Goal: Task Accomplishment & Management: Use online tool/utility

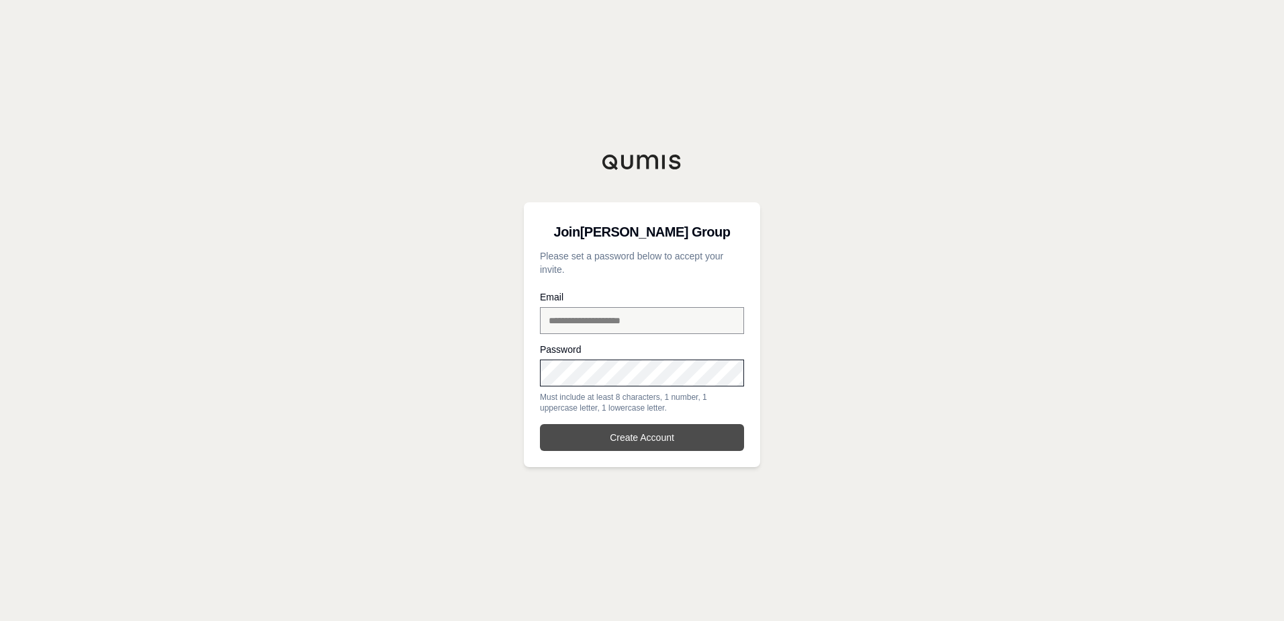
click at [666, 440] on button "Create Account" at bounding box center [642, 437] width 204 height 27
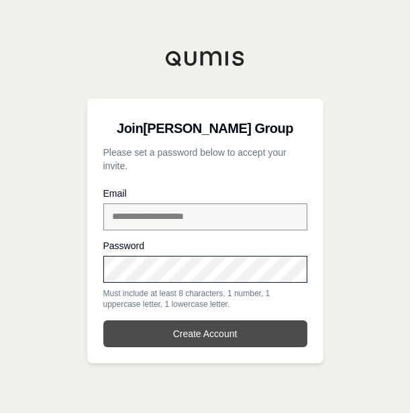
click at [232, 332] on button "Create Account" at bounding box center [205, 333] width 204 height 27
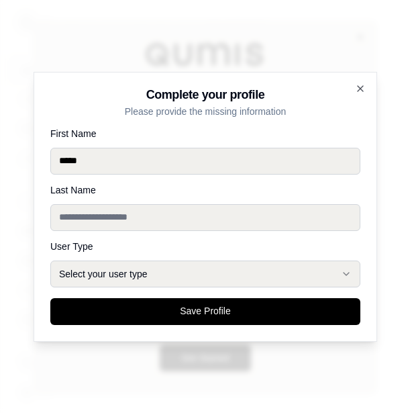
type input "*****"
click at [281, 216] on input "Last Name" at bounding box center [205, 217] width 310 height 27
type input "******"
click at [295, 280] on button "Select your user type" at bounding box center [205, 274] width 310 height 27
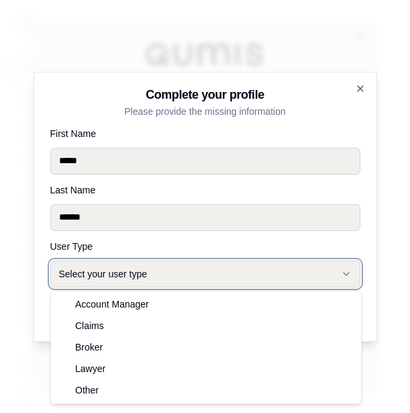
select select "******"
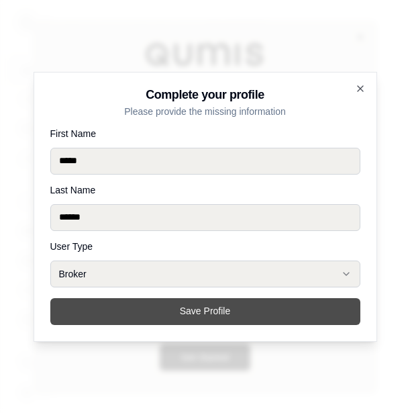
click at [214, 312] on button "Save Profile" at bounding box center [205, 311] width 310 height 27
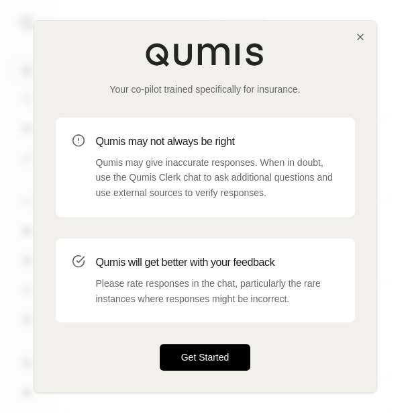
click at [219, 353] on button "Get Started" at bounding box center [205, 357] width 91 height 27
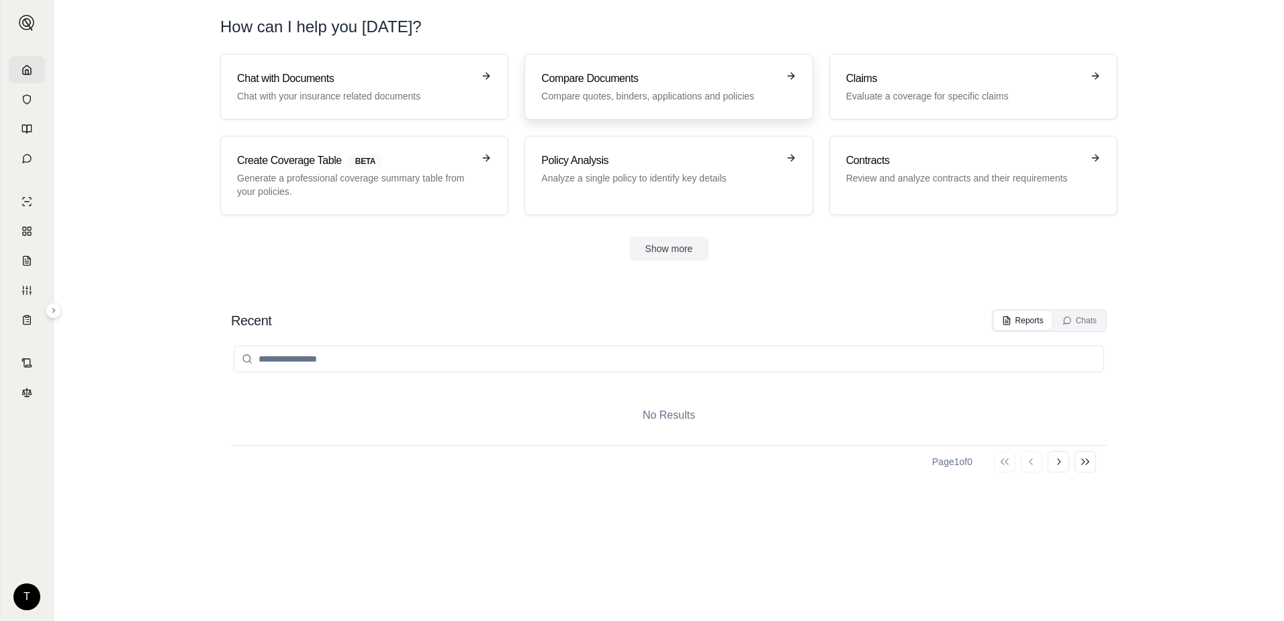
click at [621, 88] on div "Compare Documents Compare quotes, binders, applications and policies" at bounding box center [659, 87] width 236 height 32
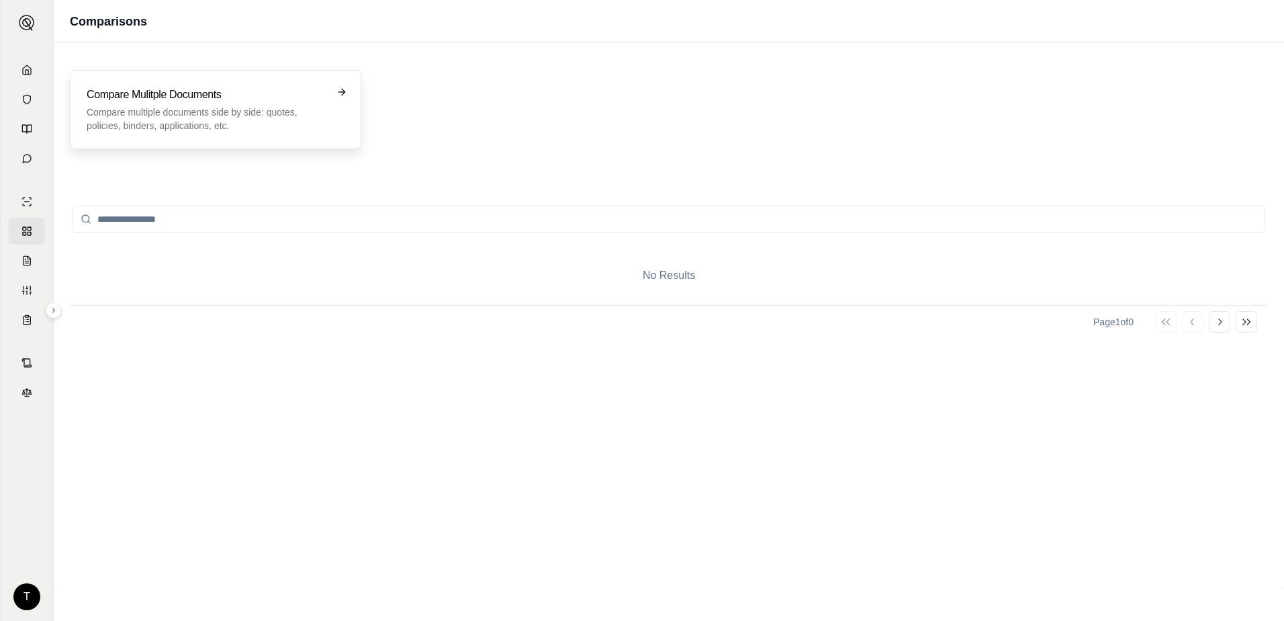
click at [270, 94] on h3 "Compare Mulitple Documents" at bounding box center [206, 95] width 239 height 16
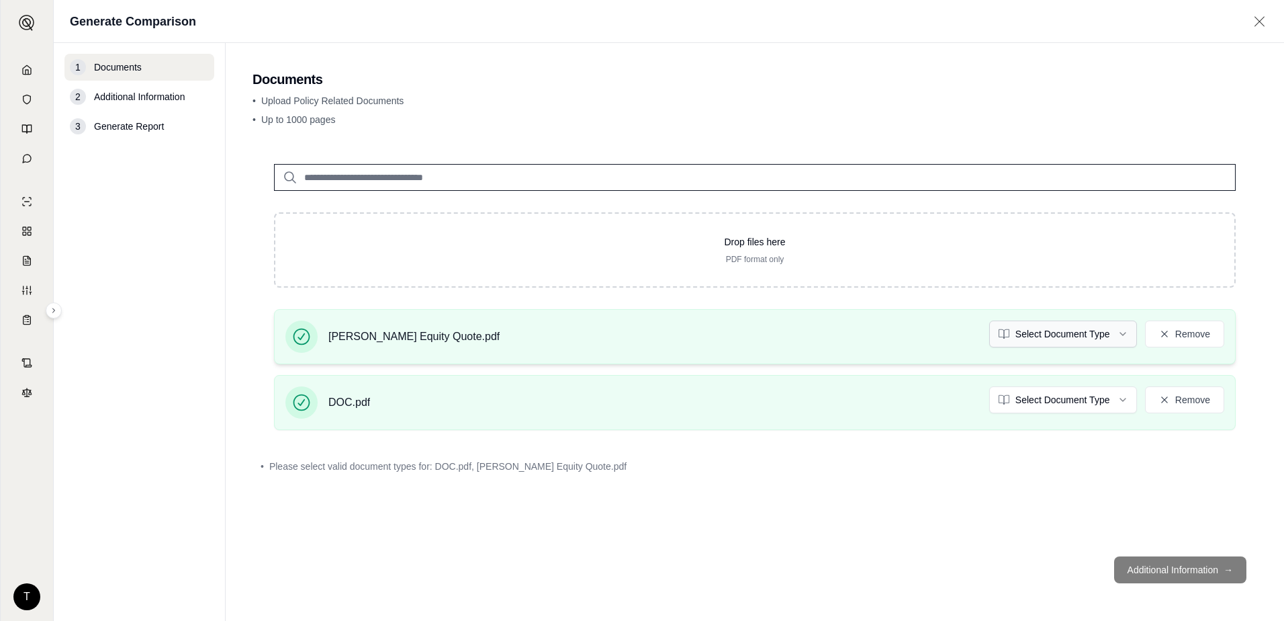
click at [1121, 341] on html "T Generate Comparison 1 Documents 2 Additional Information 3 Generate Report Do…" at bounding box center [642, 310] width 1284 height 621
click at [1124, 404] on html "Document type updated successfully T Generate Comparison 1 Documents 2 Addition…" at bounding box center [642, 310] width 1284 height 621
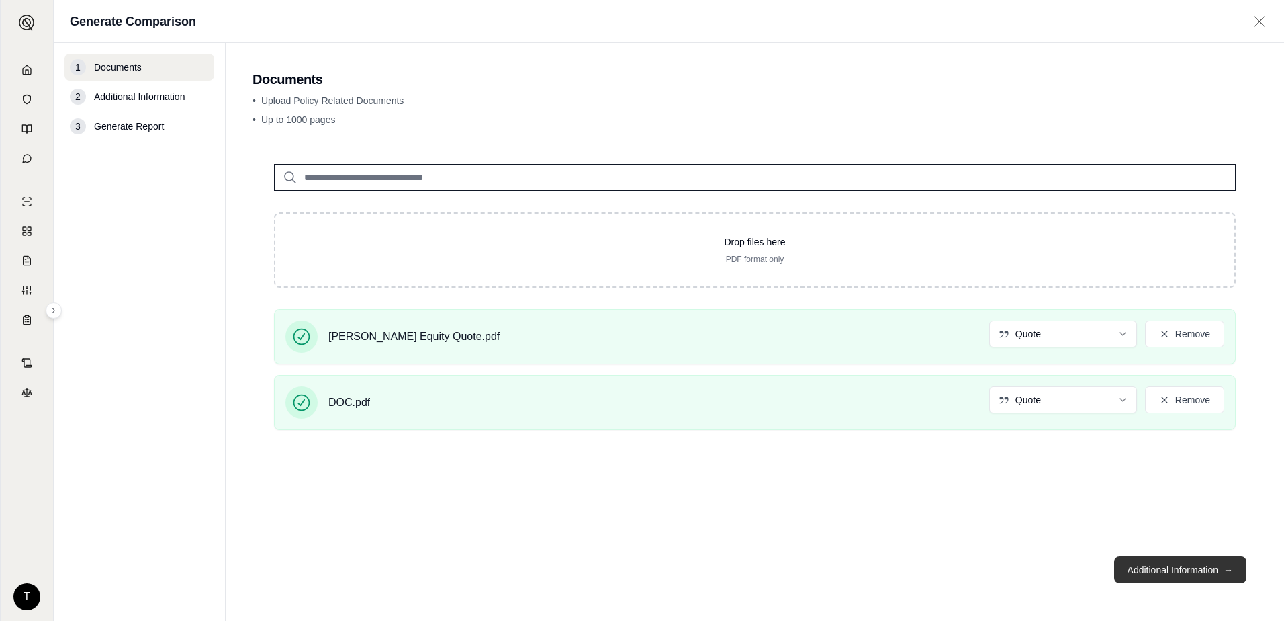
click at [1162, 565] on button "Additional Information →" at bounding box center [1180, 569] width 132 height 27
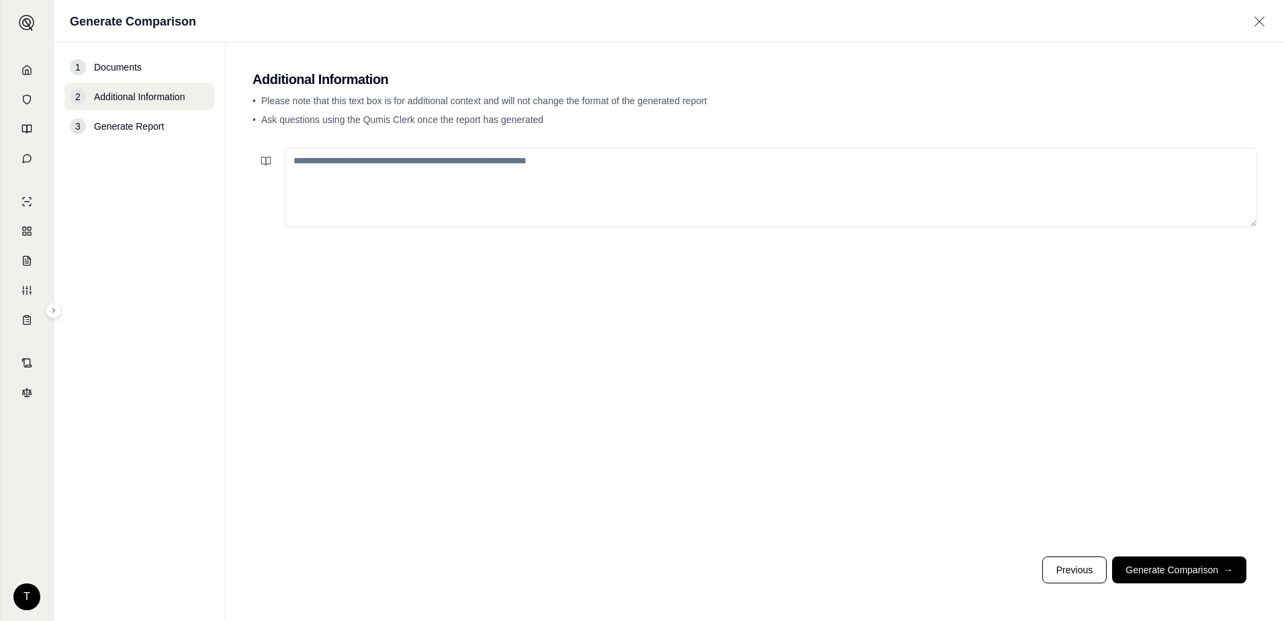
click at [584, 173] on textarea at bounding box center [771, 187] width 972 height 79
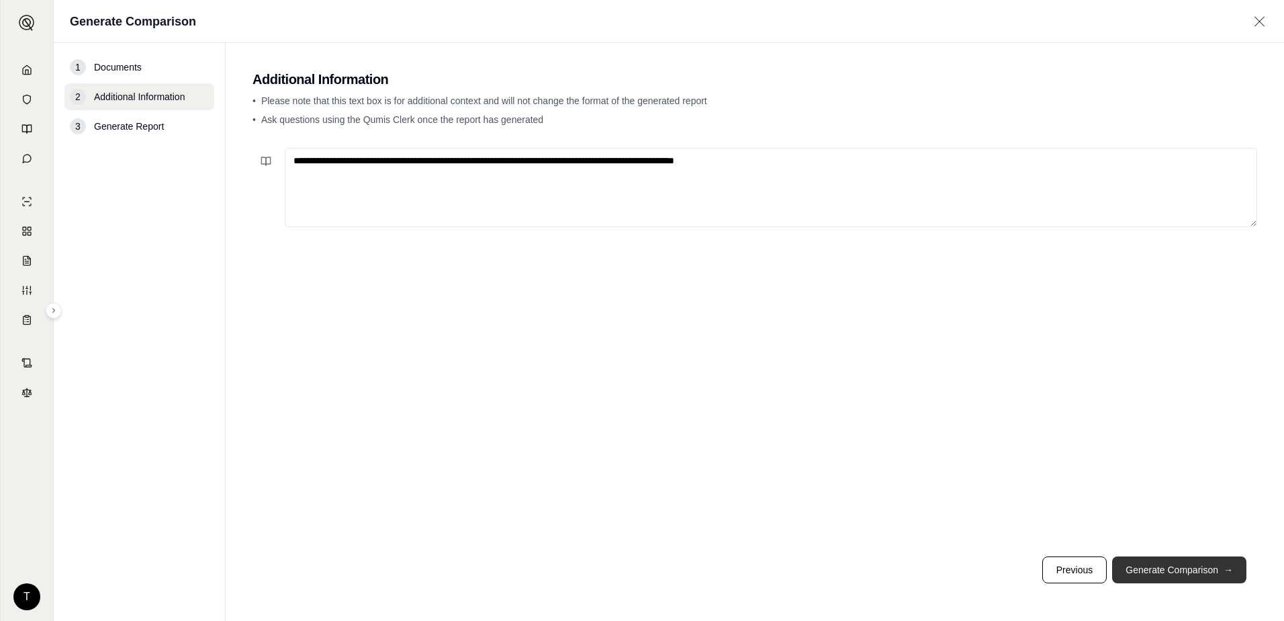
type textarea "**********"
click at [1177, 574] on button "Generate Comparison →" at bounding box center [1179, 569] width 134 height 27
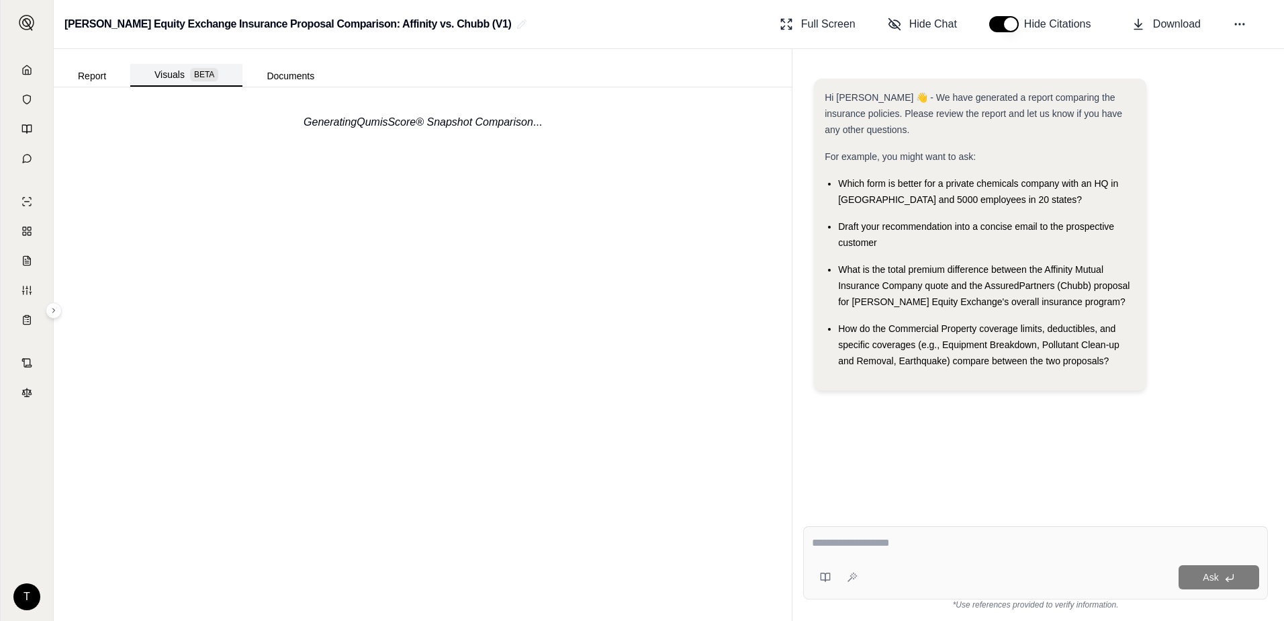
click at [175, 79] on button "Visuals BETA" at bounding box center [186, 75] width 112 height 23
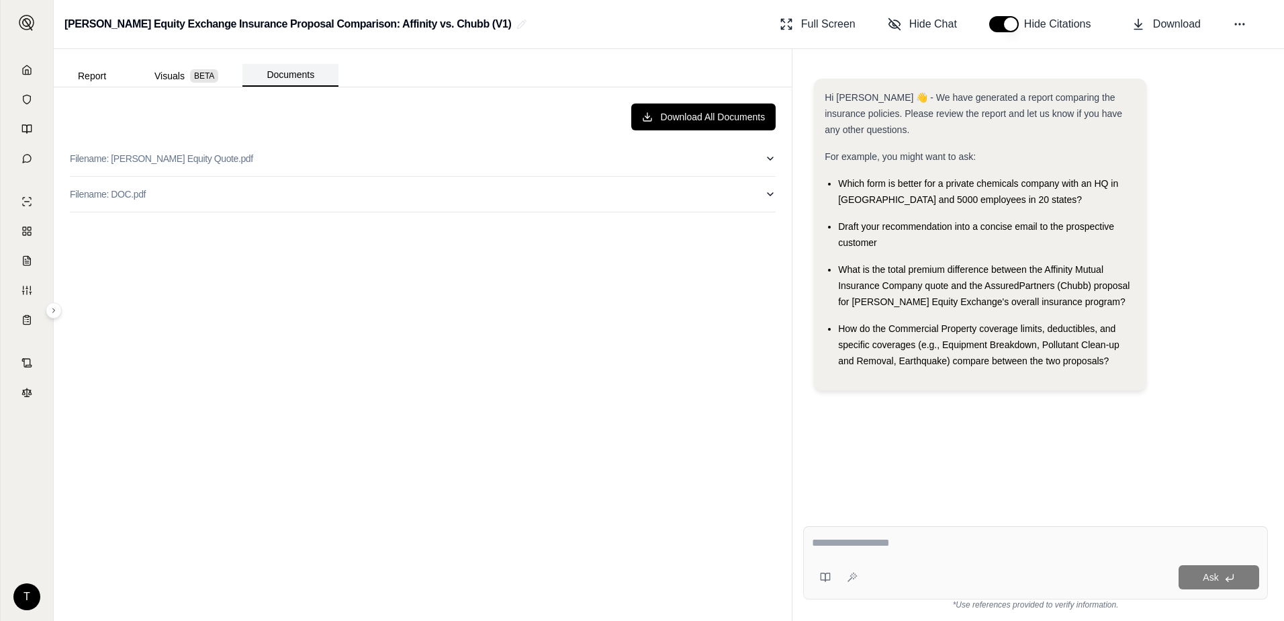
click at [307, 76] on button "Documents" at bounding box center [290, 75] width 96 height 23
click at [95, 70] on button "Report" at bounding box center [92, 75] width 77 height 21
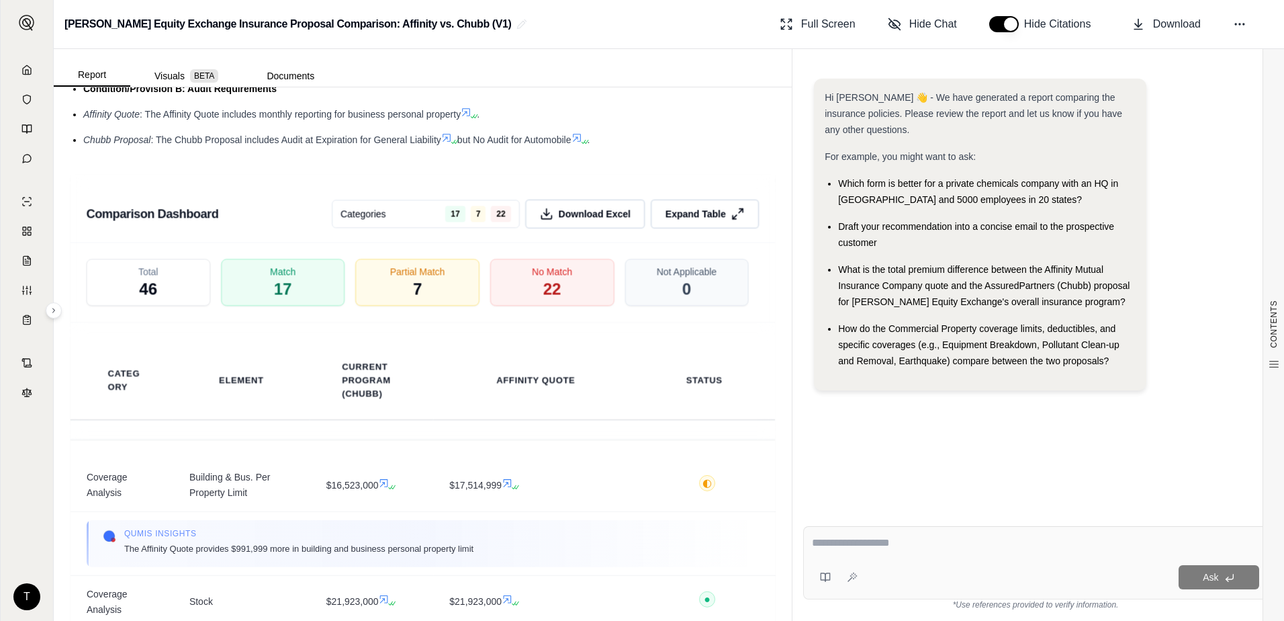
scroll to position [2382, 0]
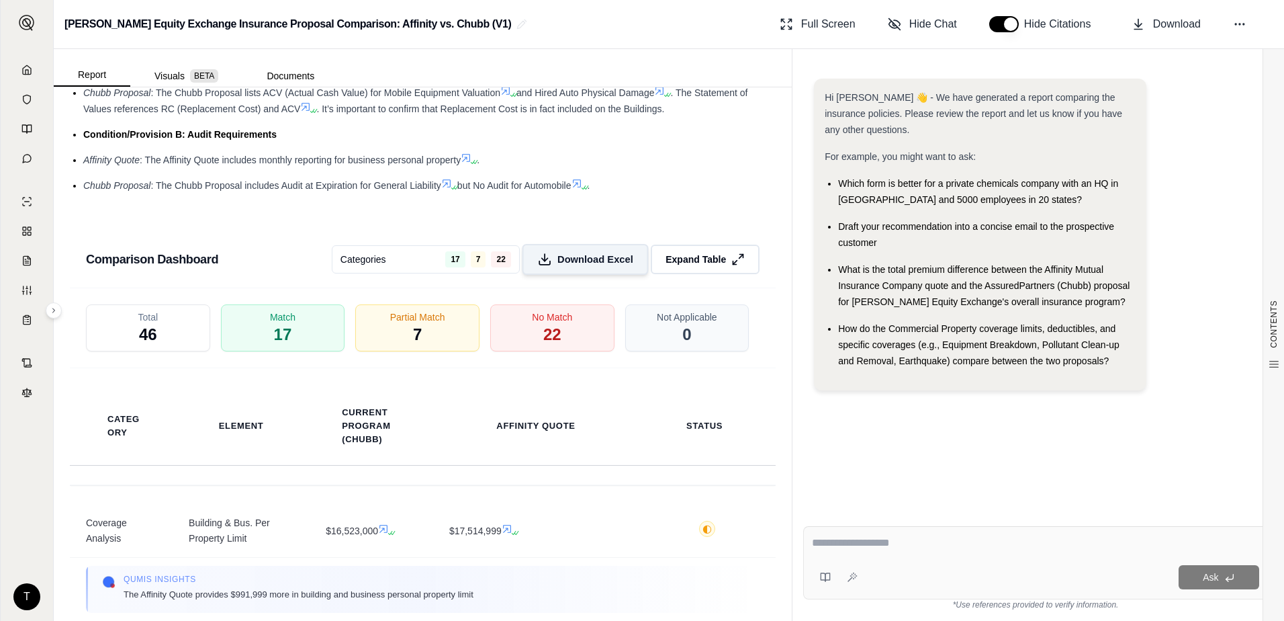
click at [592, 255] on span "Download Excel" at bounding box center [595, 259] width 76 height 14
click at [907, 545] on textarea at bounding box center [1035, 543] width 447 height 16
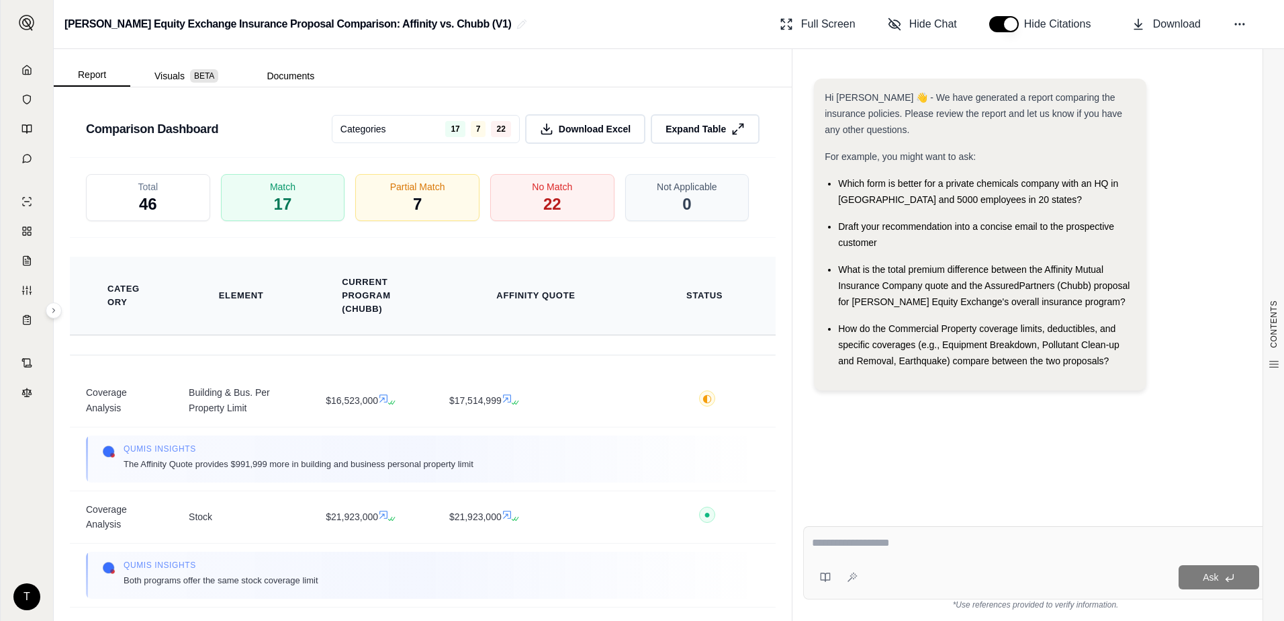
scroll to position [2516, 0]
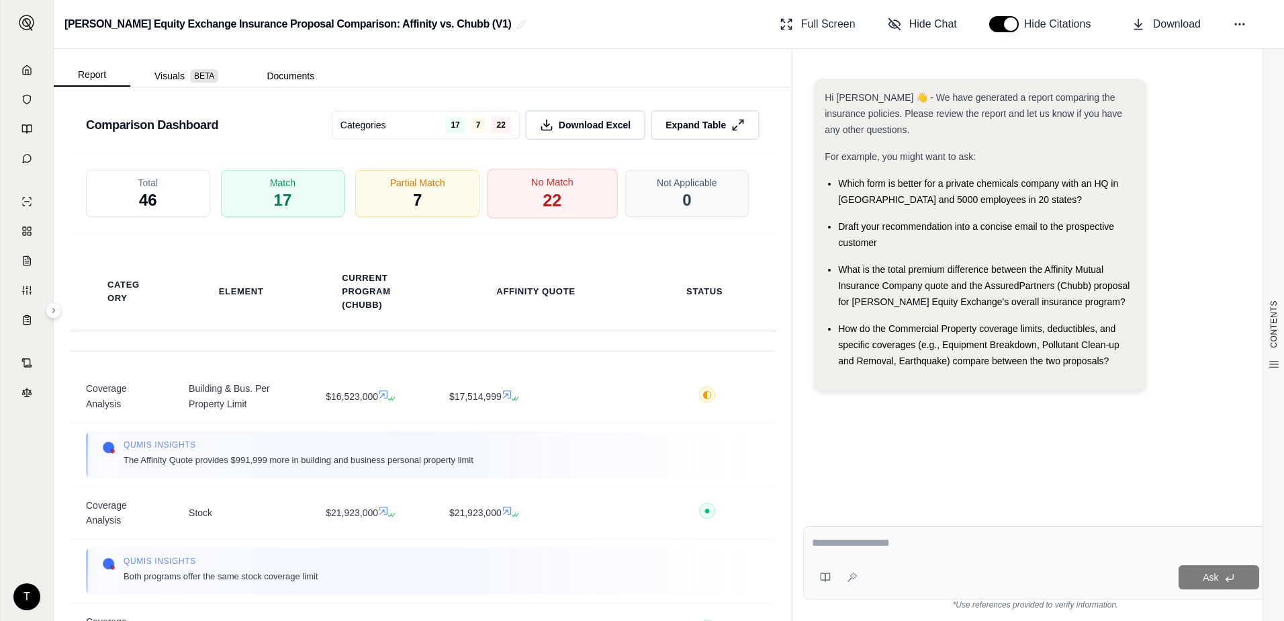
click at [516, 190] on div "No Match 22" at bounding box center [552, 194] width 130 height 50
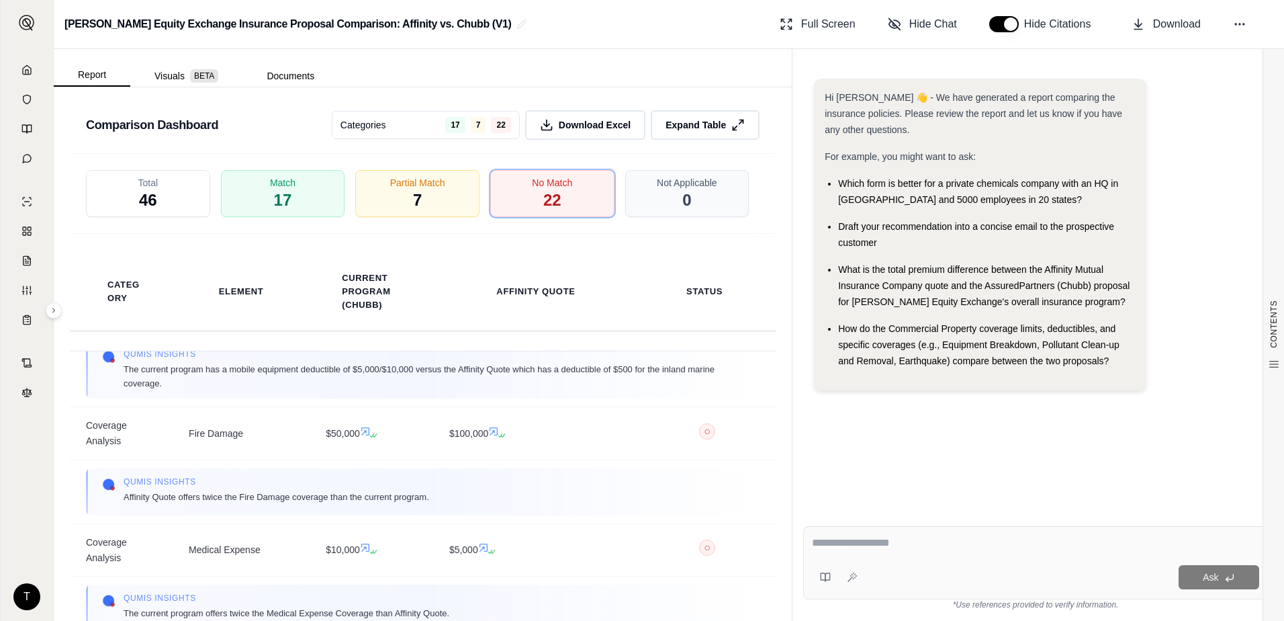
scroll to position [470, 0]
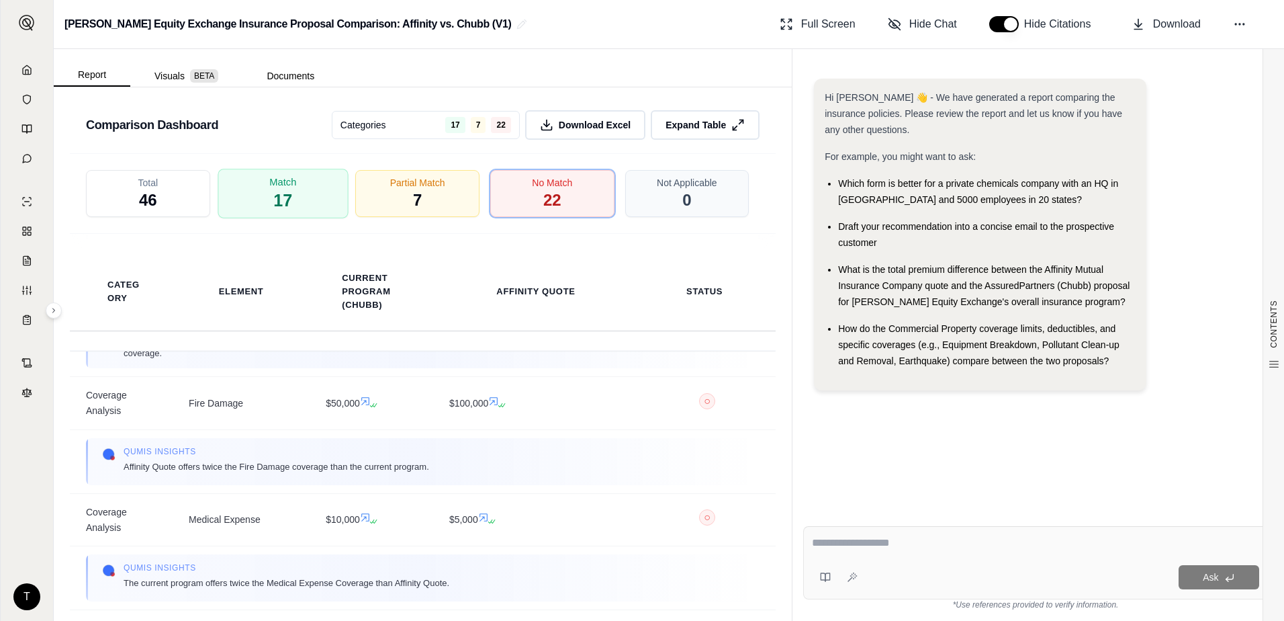
click at [322, 186] on div "Match 17" at bounding box center [283, 194] width 130 height 50
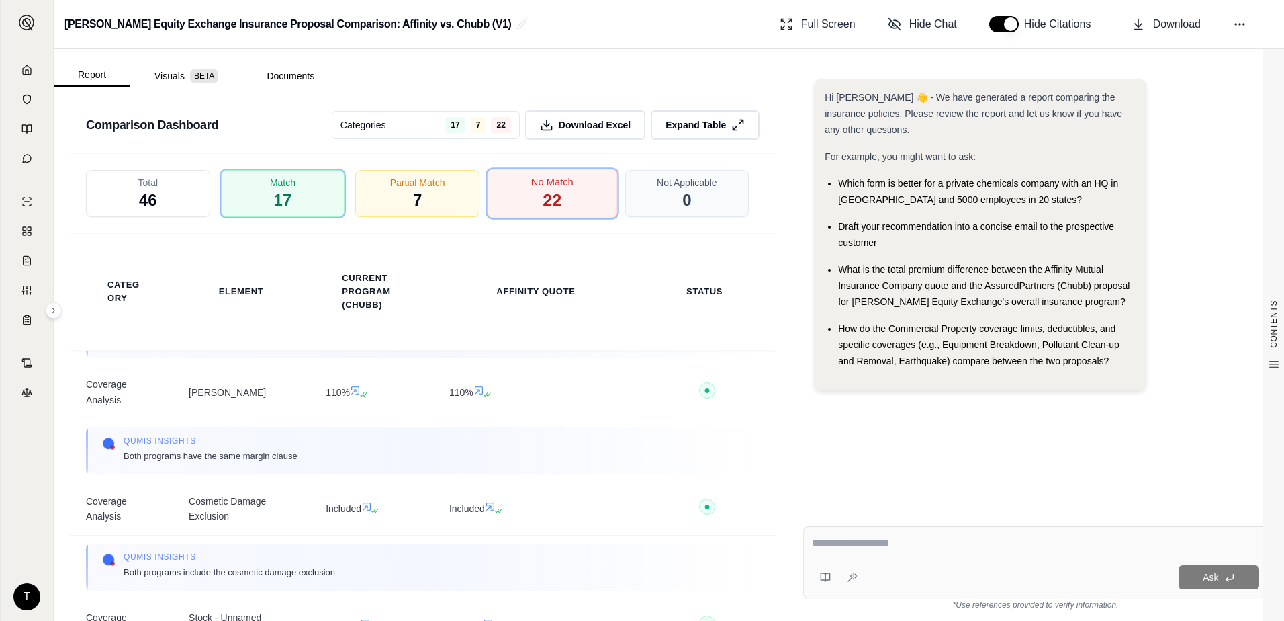
click at [543, 190] on span "22" at bounding box center [552, 200] width 19 height 23
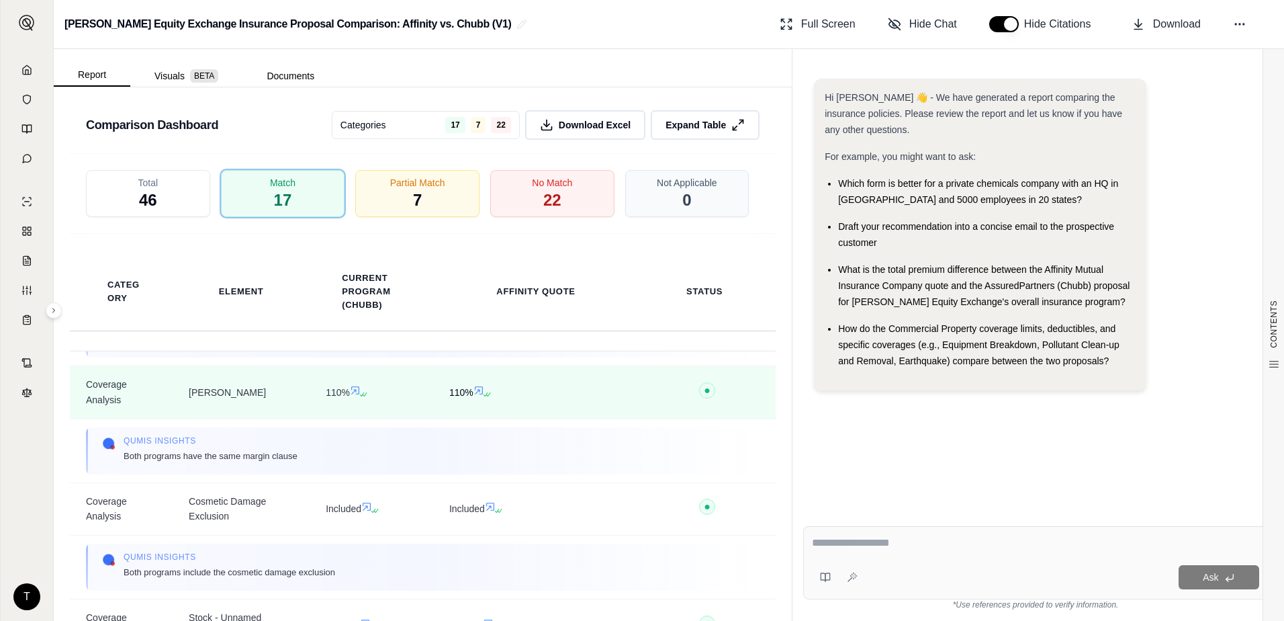
click at [473, 388] on icon at bounding box center [478, 390] width 11 height 11
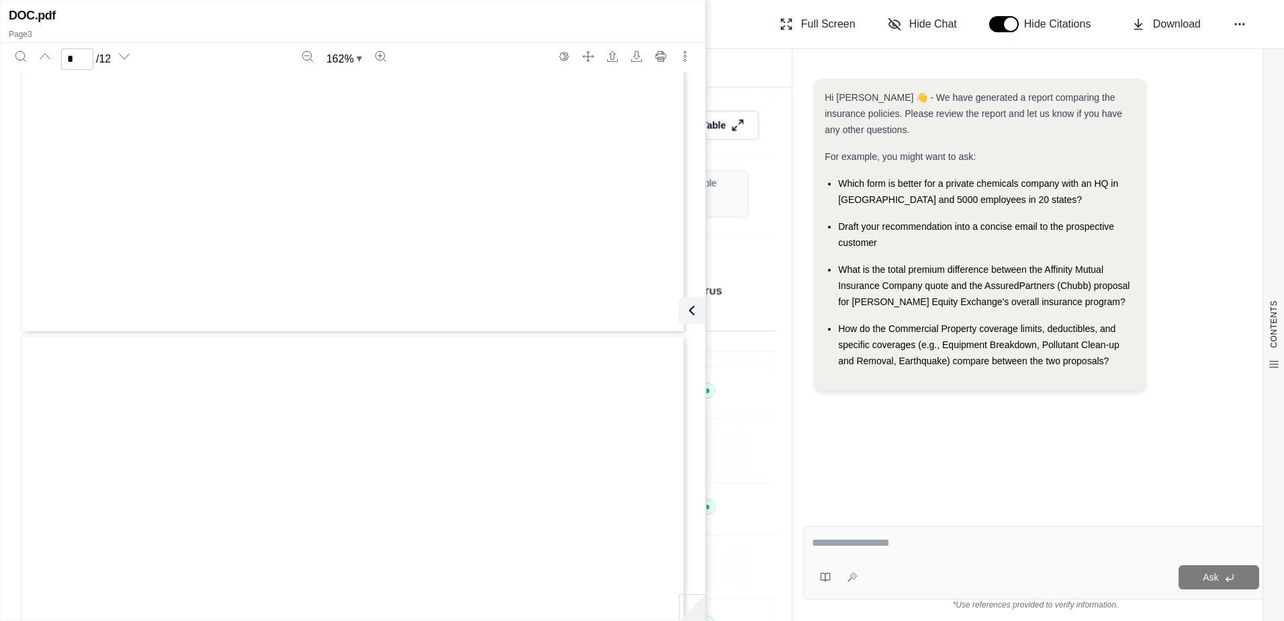
type input "*"
click at [800, 66] on div "Hi [PERSON_NAME] 👋 - We have generated a report comparing the insurance policie…" at bounding box center [1035, 286] width 486 height 458
click at [700, 310] on button at bounding box center [689, 310] width 27 height 27
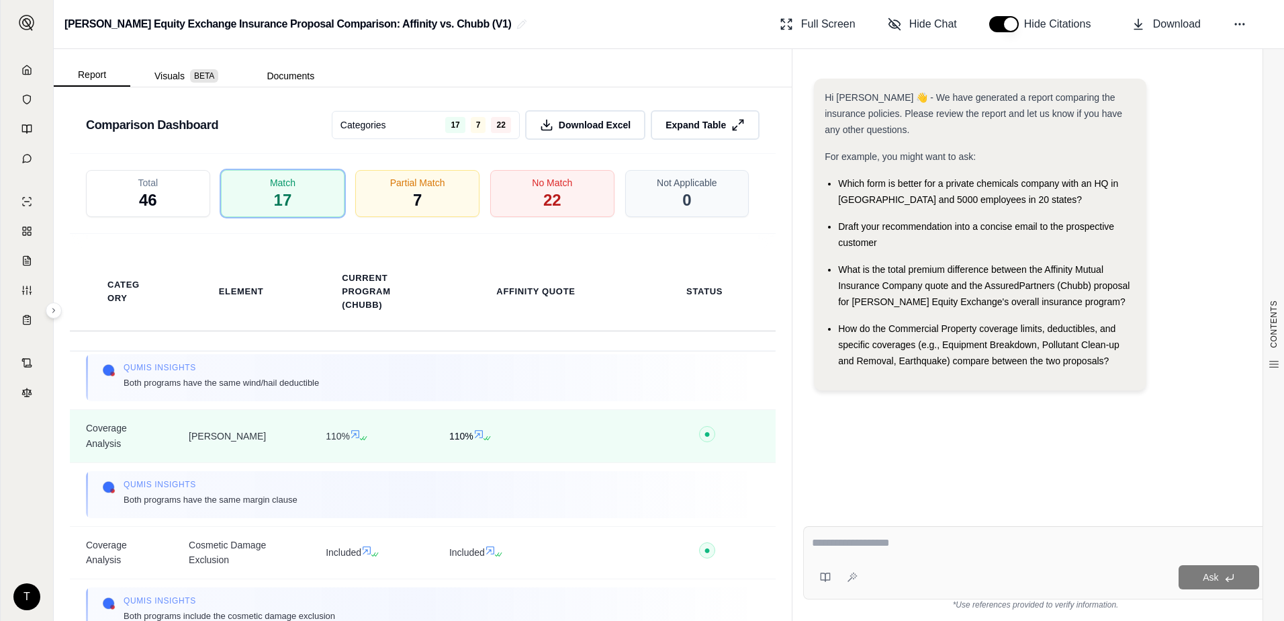
scroll to position [403, 0]
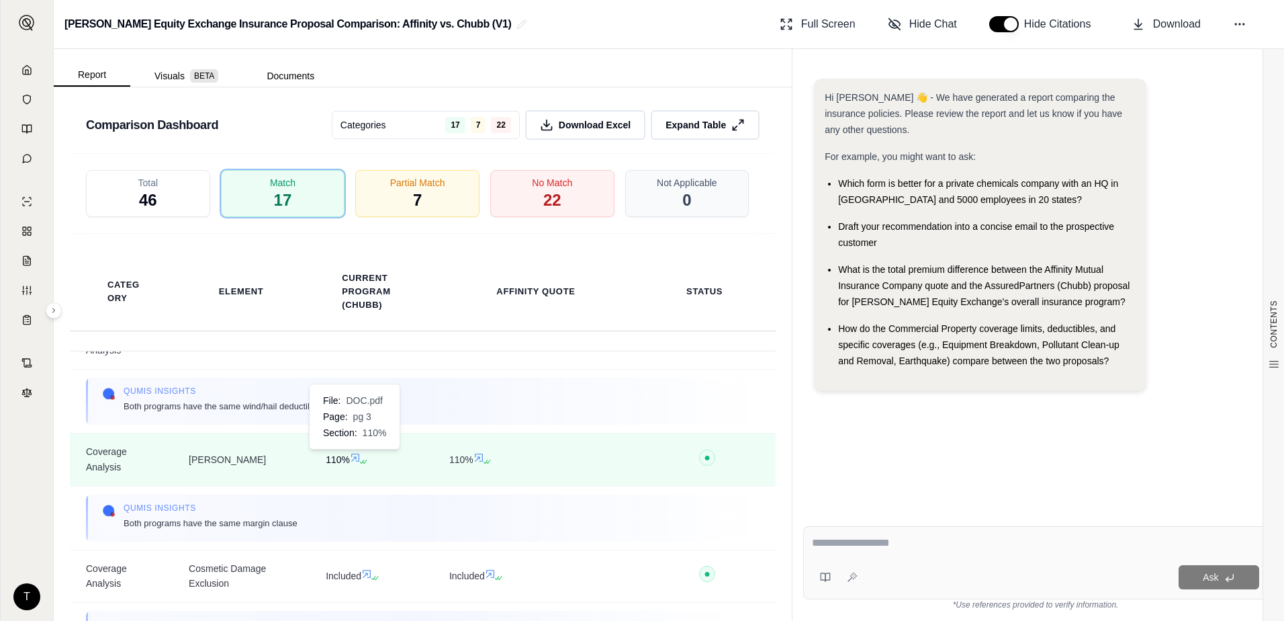
click at [353, 458] on icon at bounding box center [355, 457] width 11 height 11
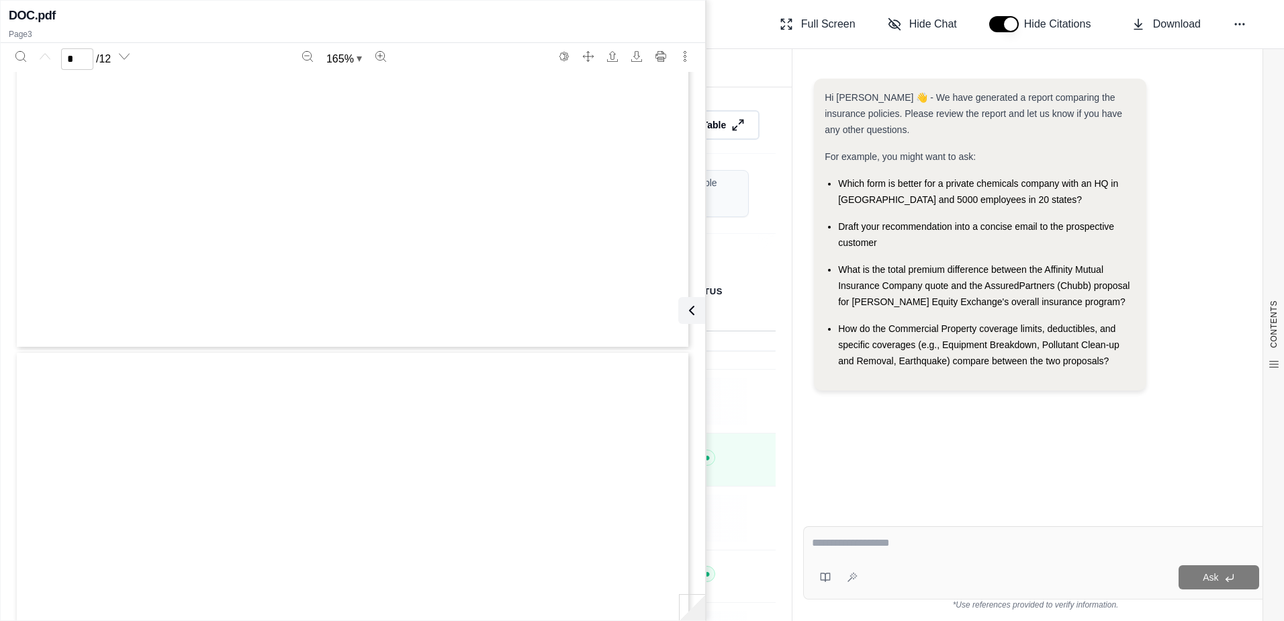
type input "*"
click at [699, 310] on button at bounding box center [689, 310] width 27 height 27
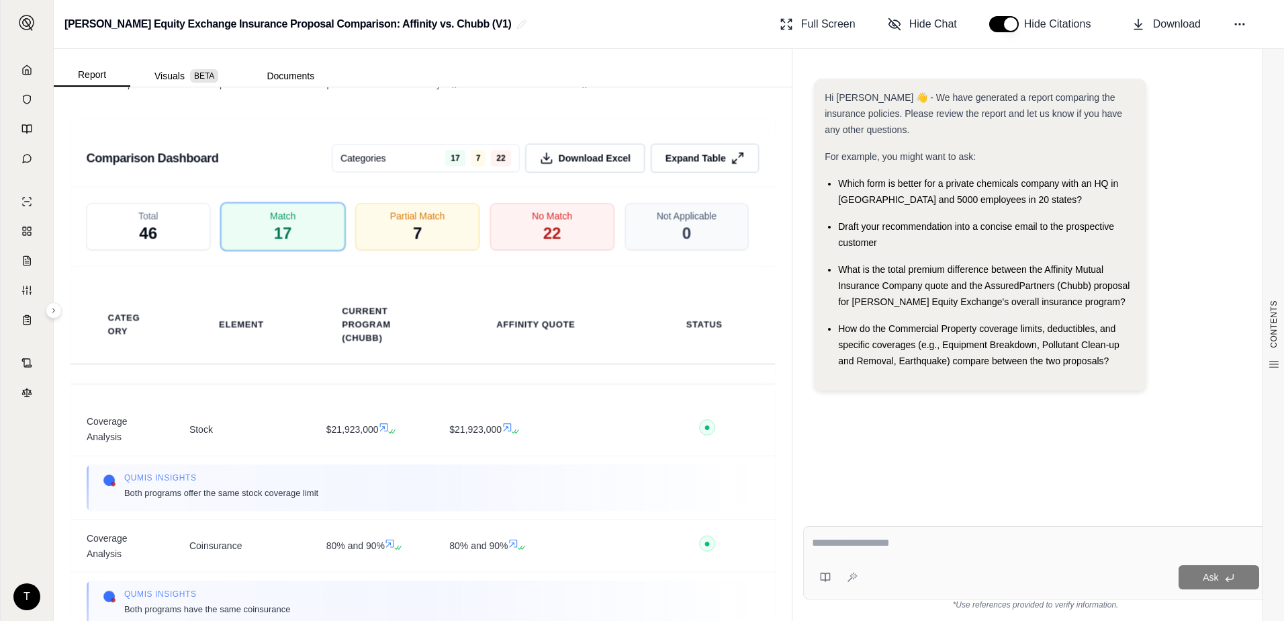
scroll to position [2516, 0]
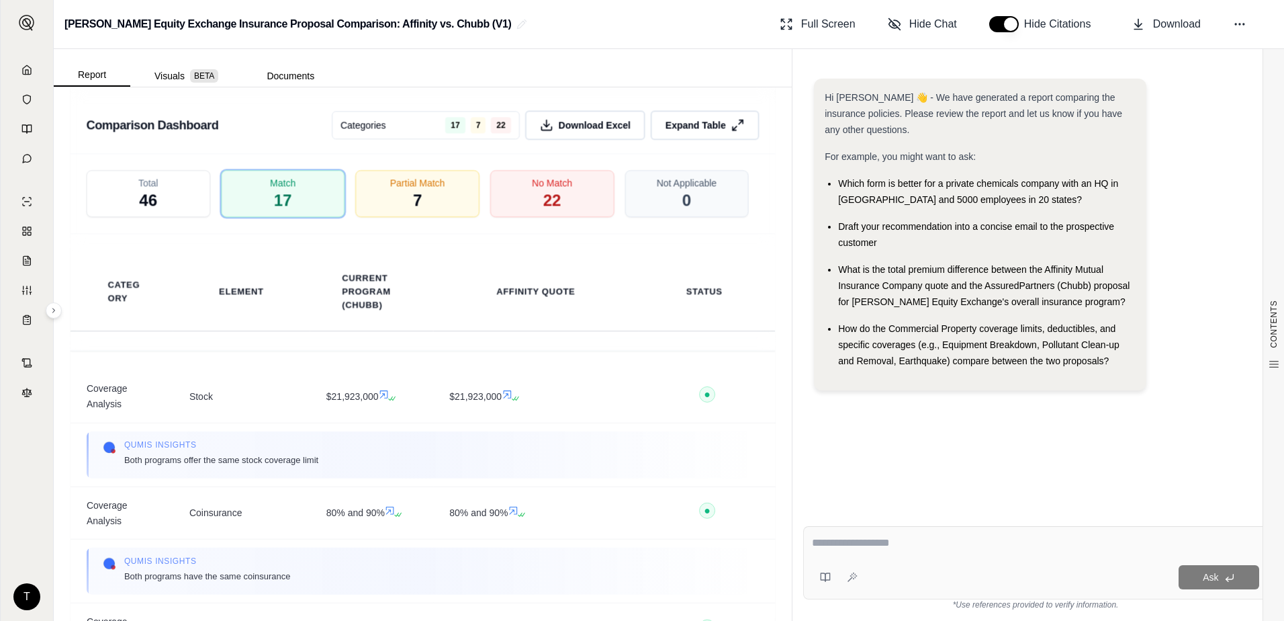
click at [915, 547] on textarea at bounding box center [1035, 543] width 447 height 16
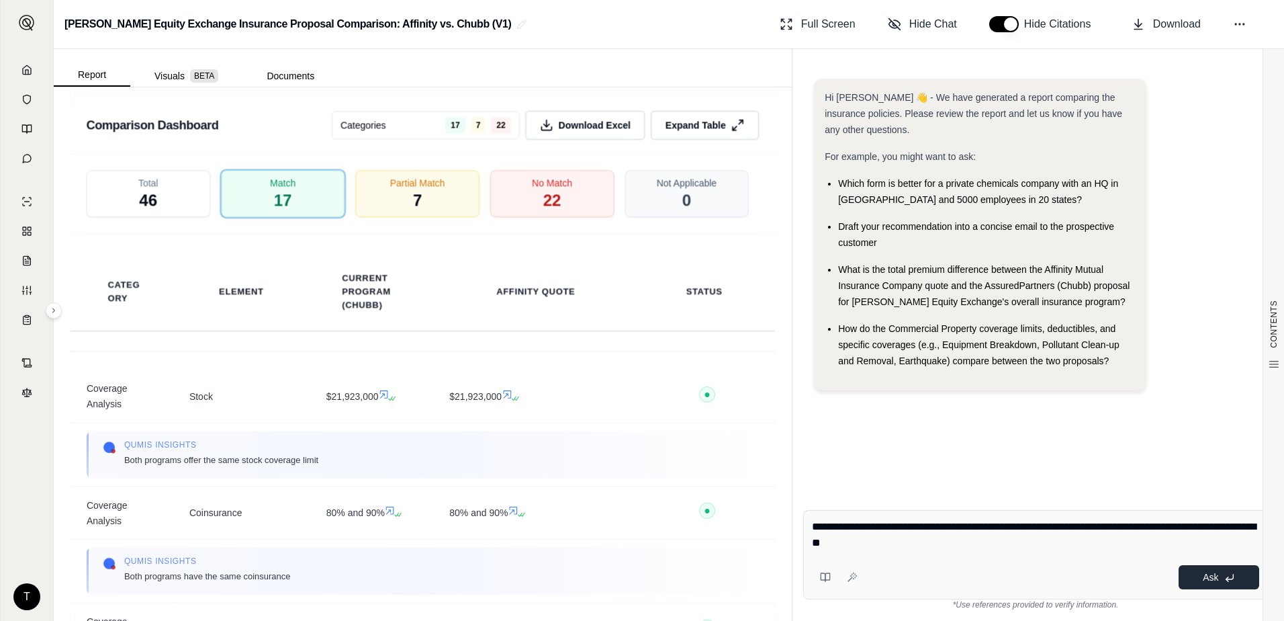
type textarea "**********"
click at [1223, 569] on button "Ask" at bounding box center [1219, 577] width 81 height 24
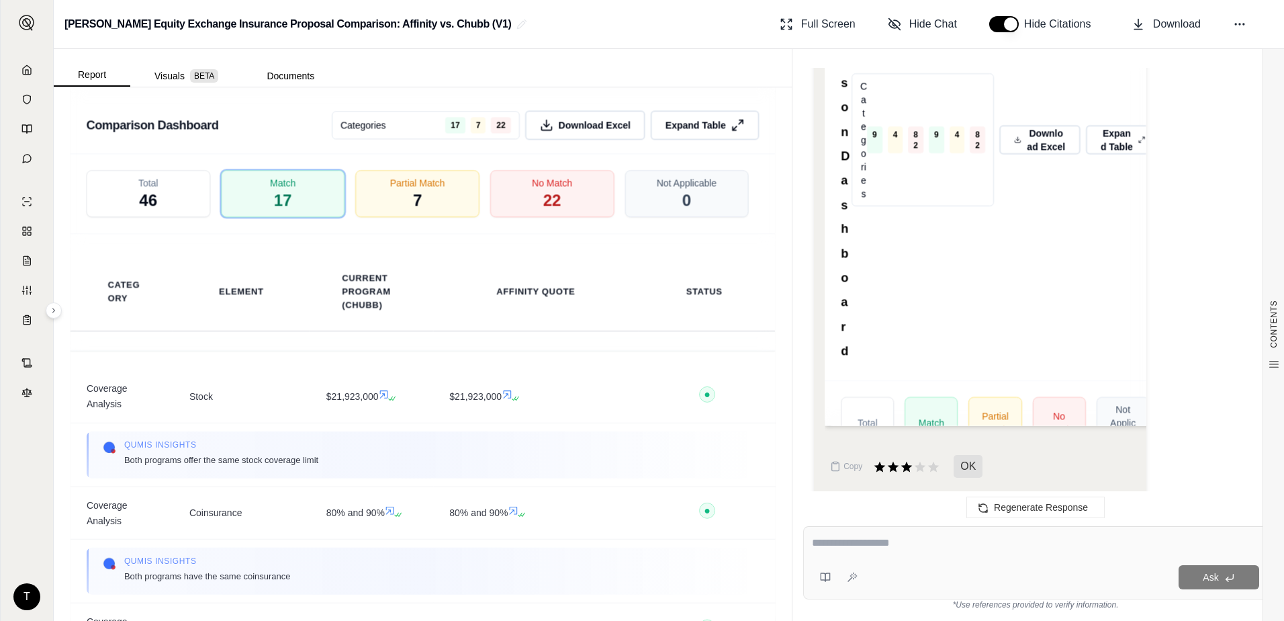
scroll to position [1153, 0]
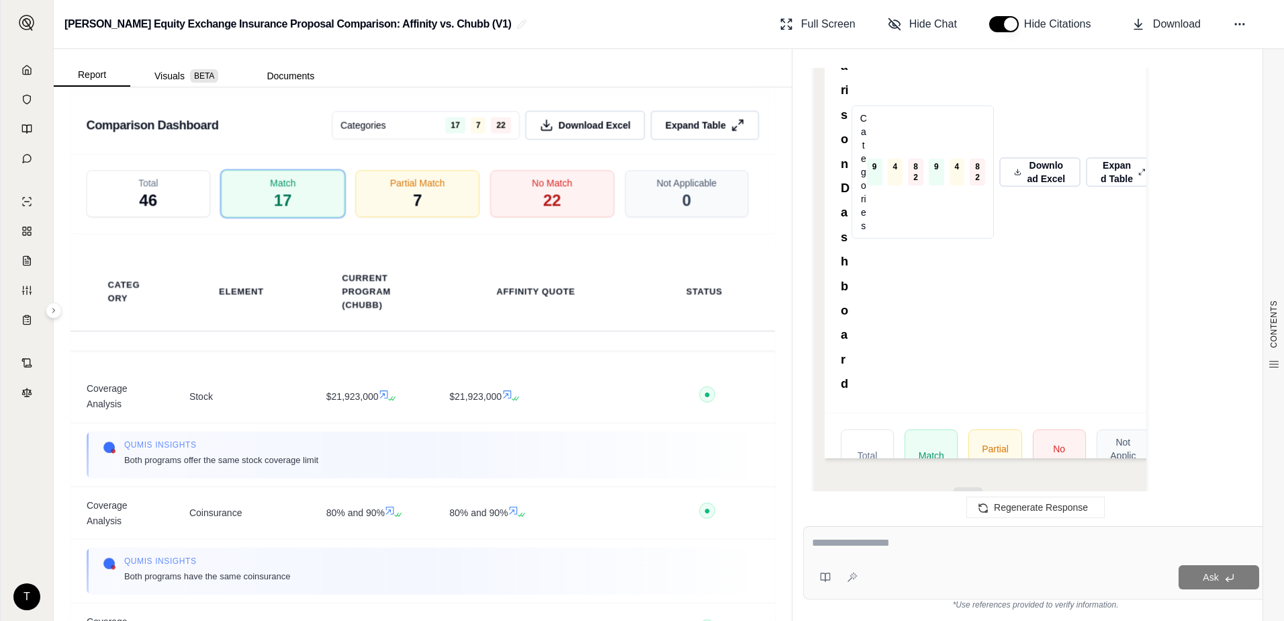
click at [1023, 288] on div "Comparison Dashboard Categories 9 4 82 9 4 82 Download Excel Expand Table" at bounding box center [1001, 167] width 352 height 492
click at [957, 200] on html "[PERSON_NAME] Equity Exchange Insurance Proposal Comparison: Affinity vs. Chubb…" at bounding box center [642, 310] width 1284 height 621
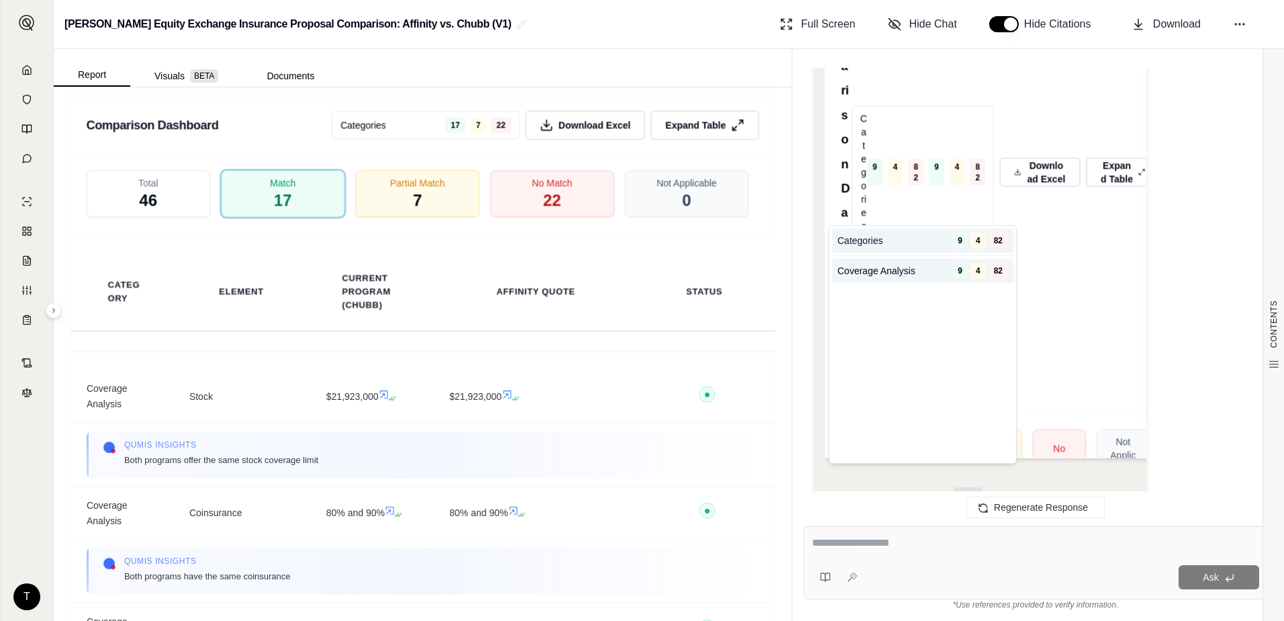
click at [909, 242] on div "Categories 9 4 82" at bounding box center [922, 240] width 181 height 24
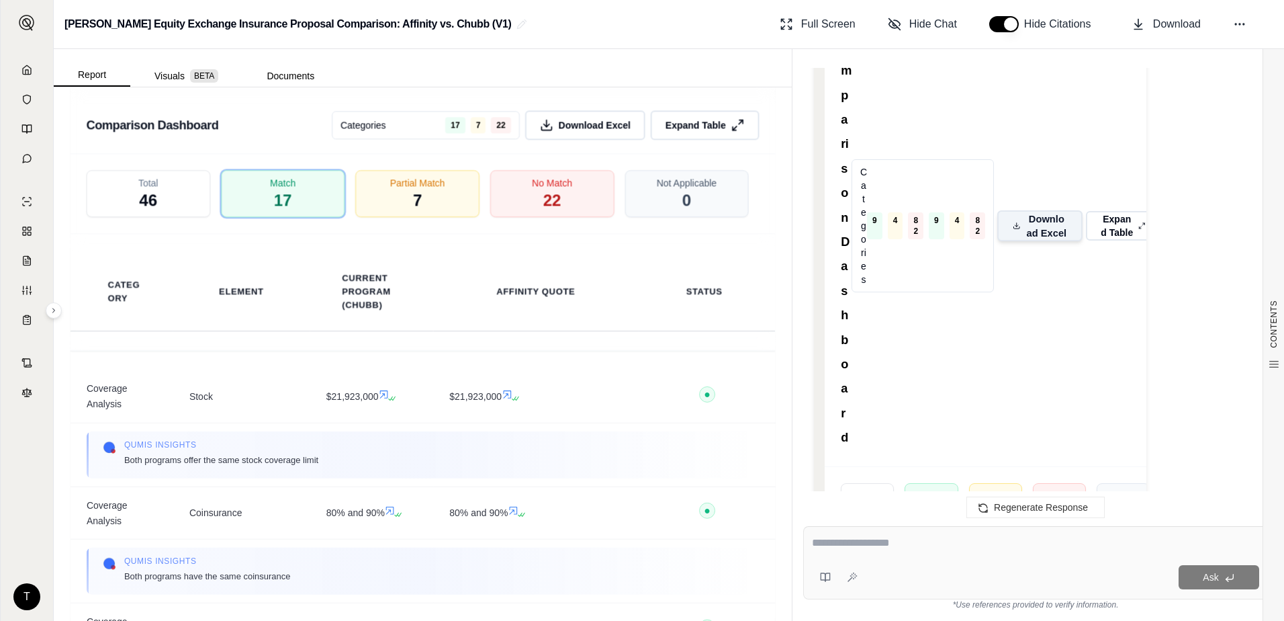
scroll to position [1086, 0]
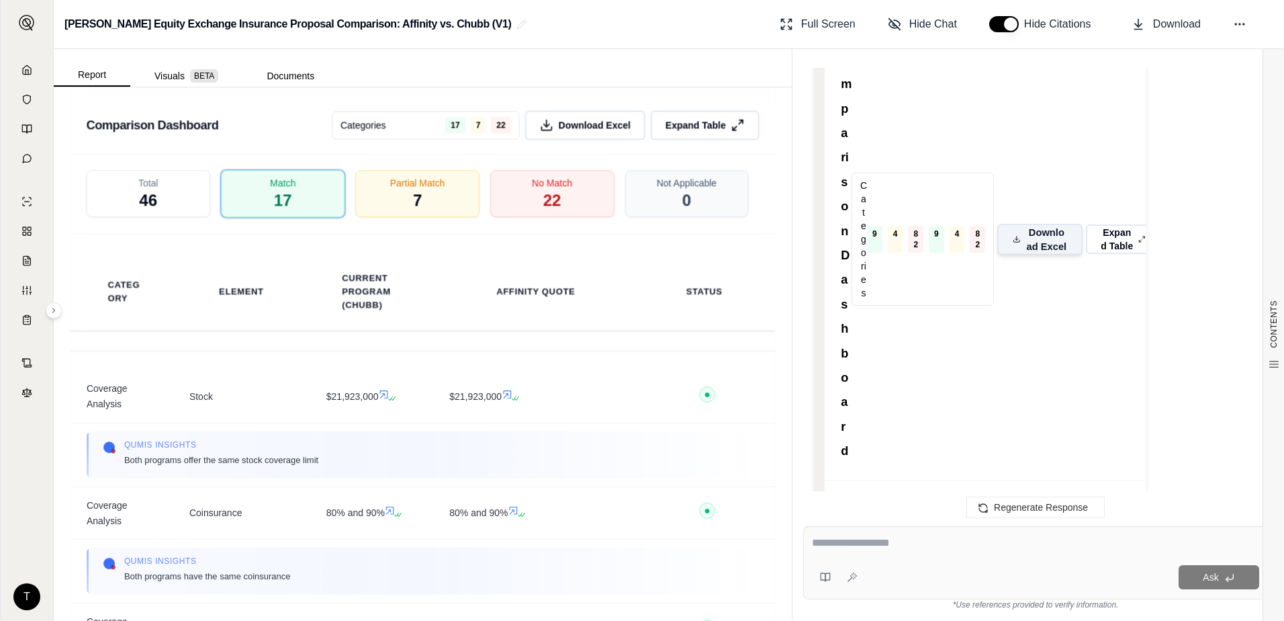
click at [1051, 225] on span "Download Excel" at bounding box center [1046, 239] width 41 height 28
click at [514, 24] on div "[PERSON_NAME] Equity Exchange Insurance Proposal Comparison: Affinity vs. Chubb…" at bounding box center [669, 24] width 1230 height 49
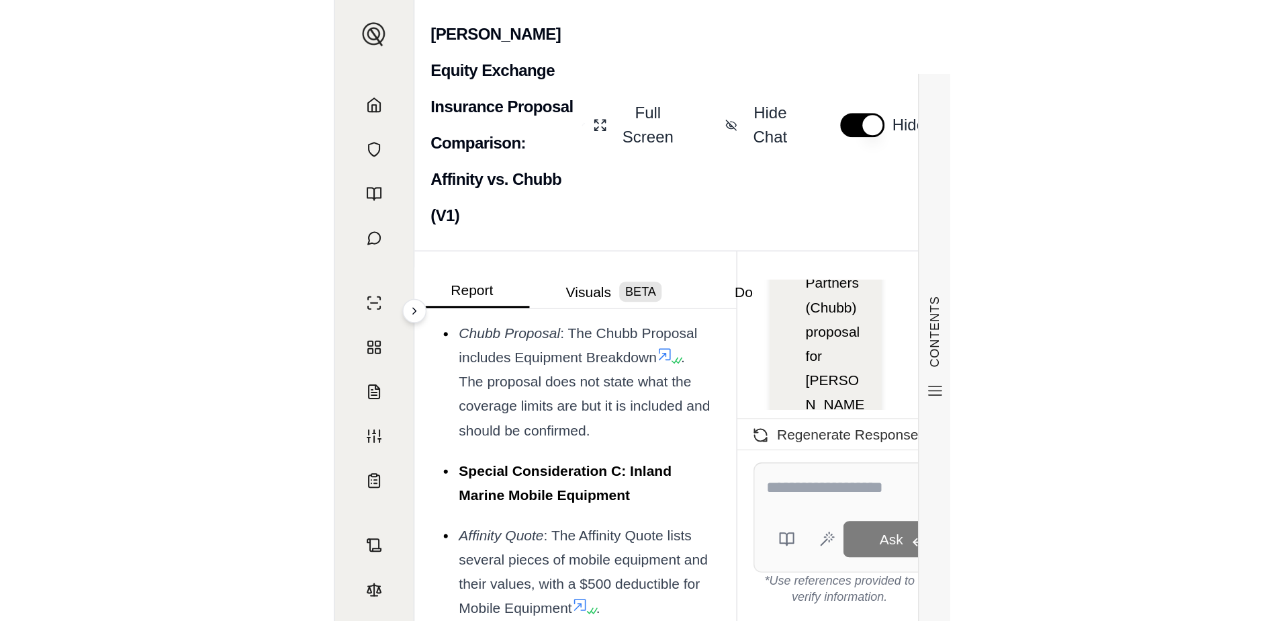
scroll to position [1165, 0]
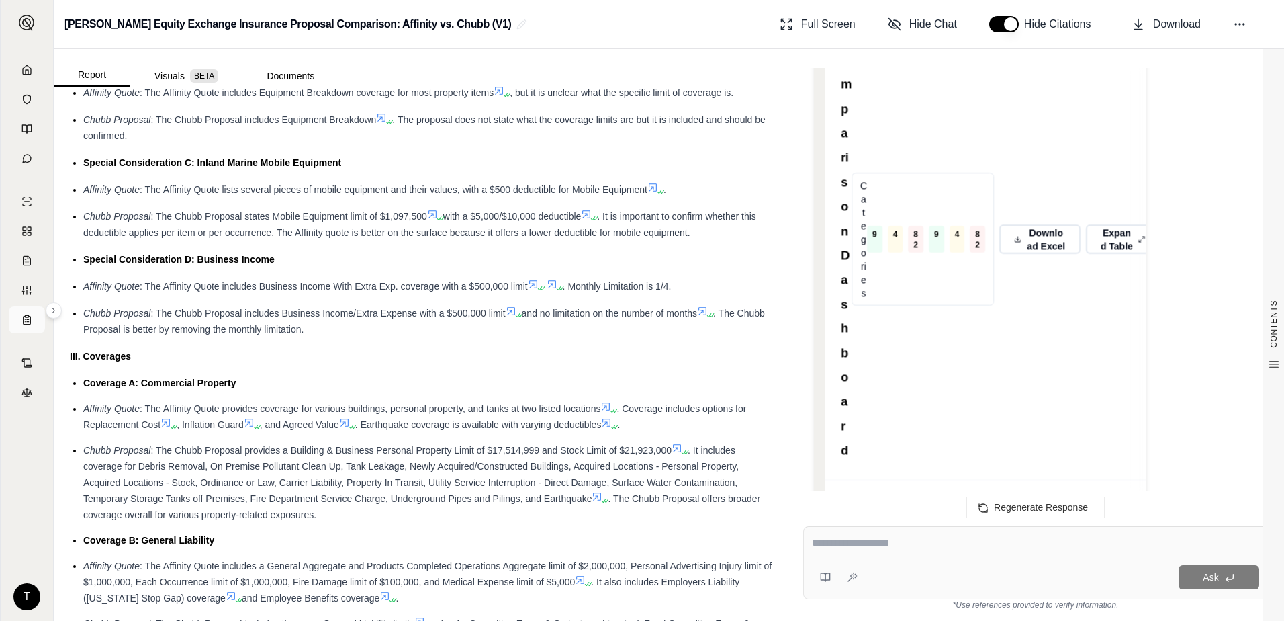
click at [32, 306] on link at bounding box center [27, 319] width 36 height 27
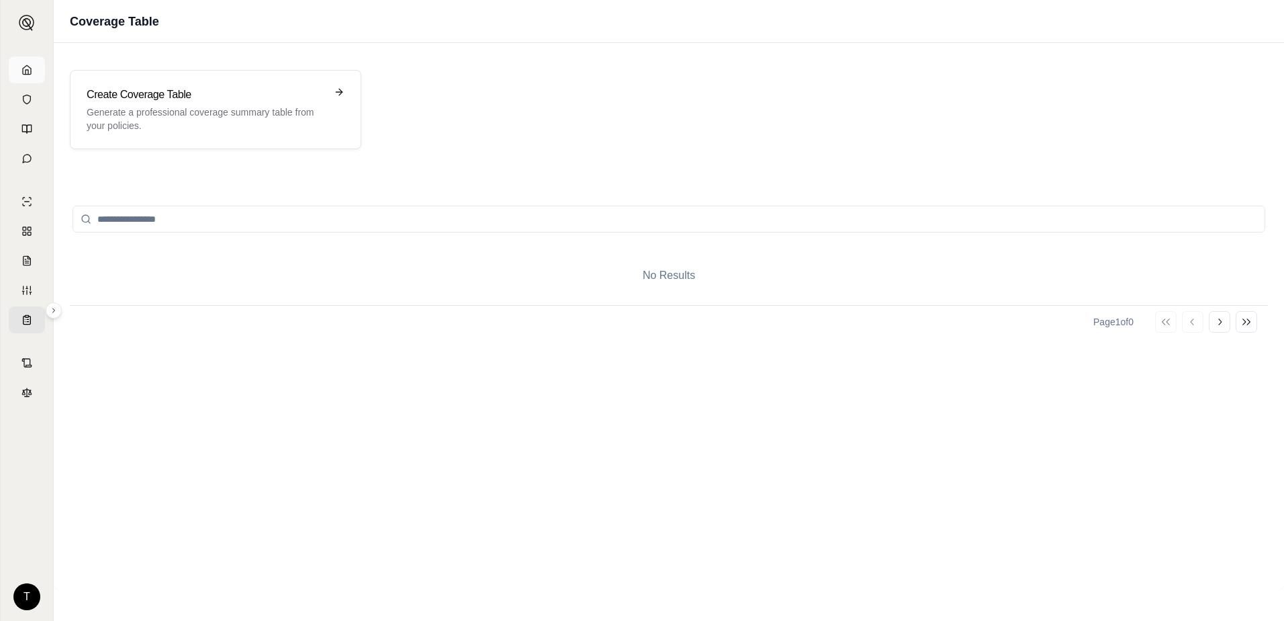
click at [30, 66] on icon at bounding box center [26, 69] width 11 height 11
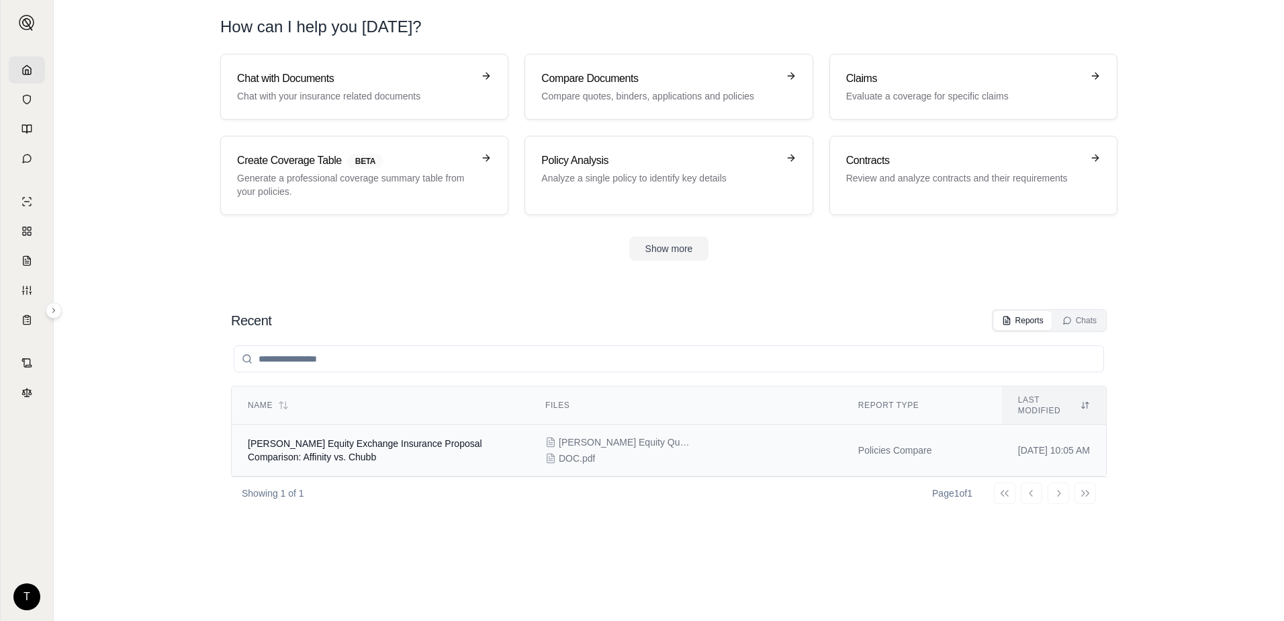
click at [454, 438] on span "[PERSON_NAME] Equity Exchange Insurance Proposal Comparison: Affinity vs. Chubb" at bounding box center [365, 450] width 234 height 24
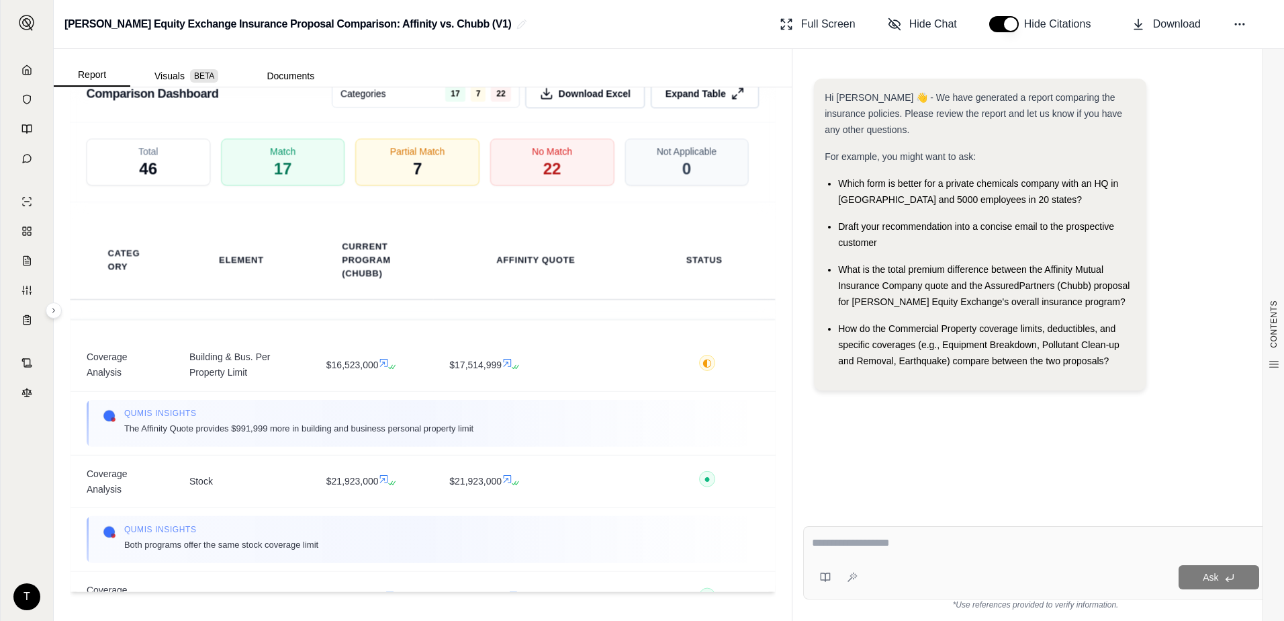
scroll to position [2551, 0]
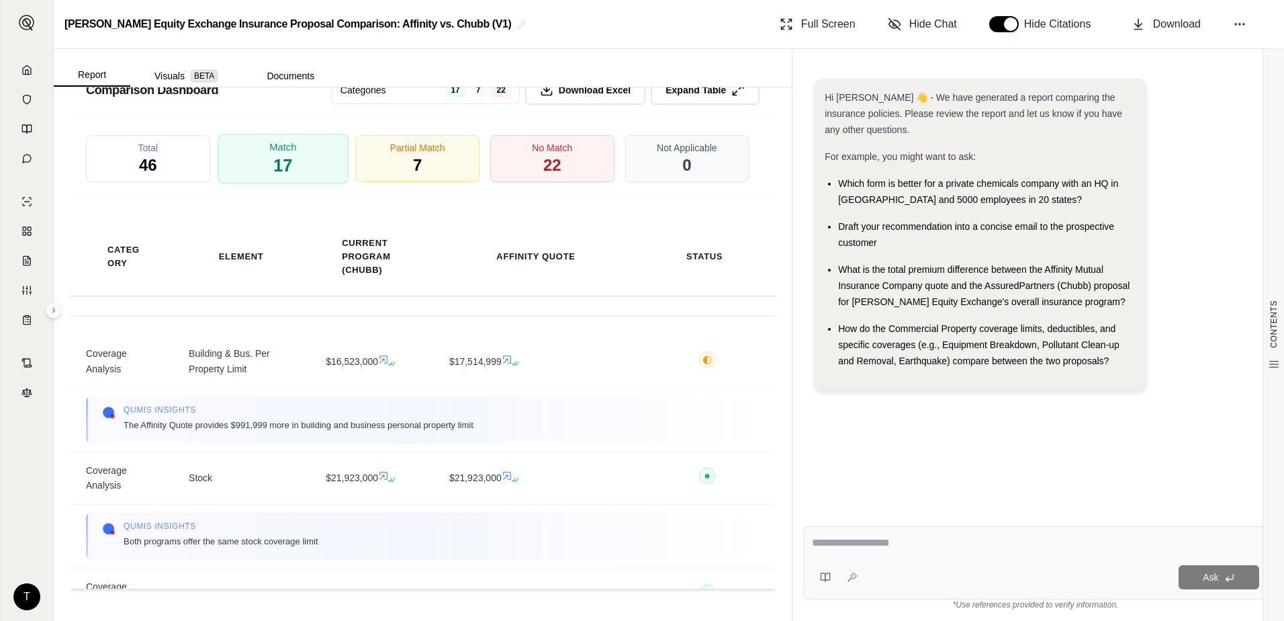
click at [312, 156] on div "Match 17" at bounding box center [283, 159] width 130 height 50
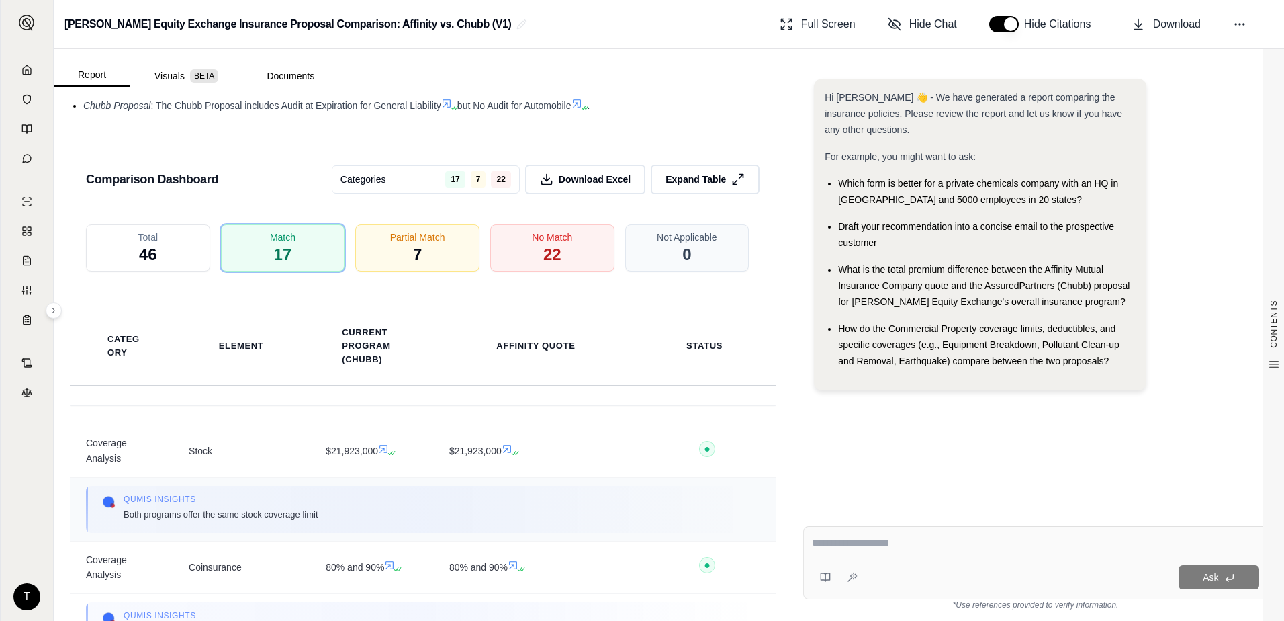
scroll to position [2417, 0]
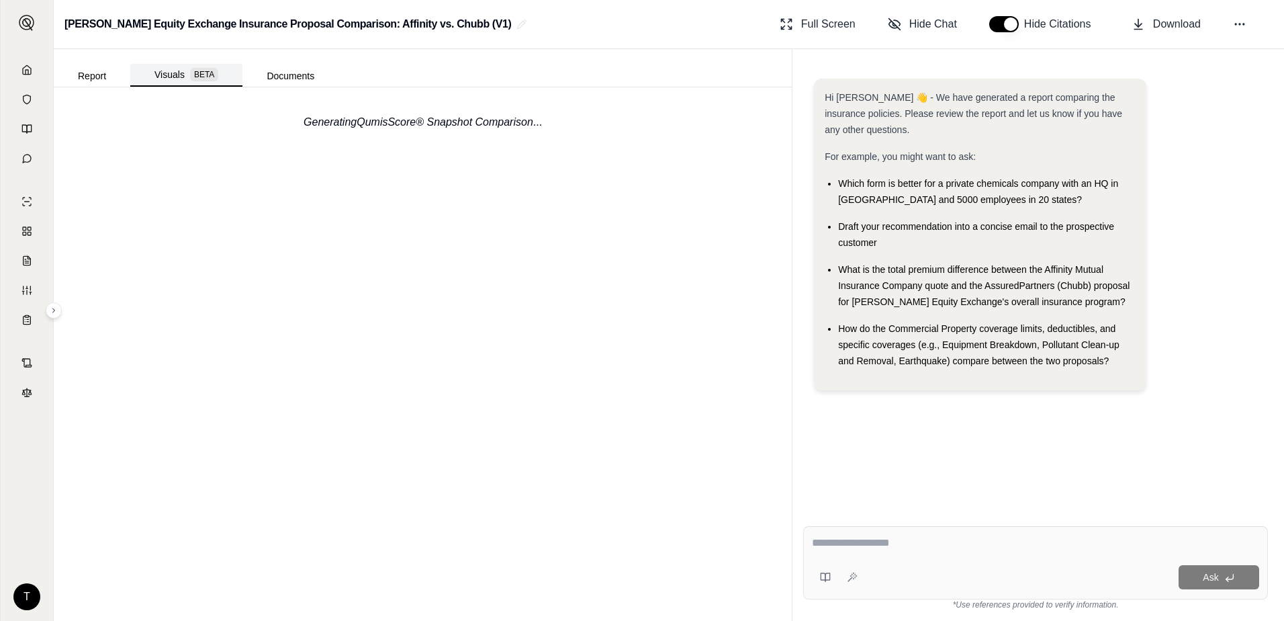
click at [184, 78] on button "Visuals BETA" at bounding box center [186, 75] width 112 height 23
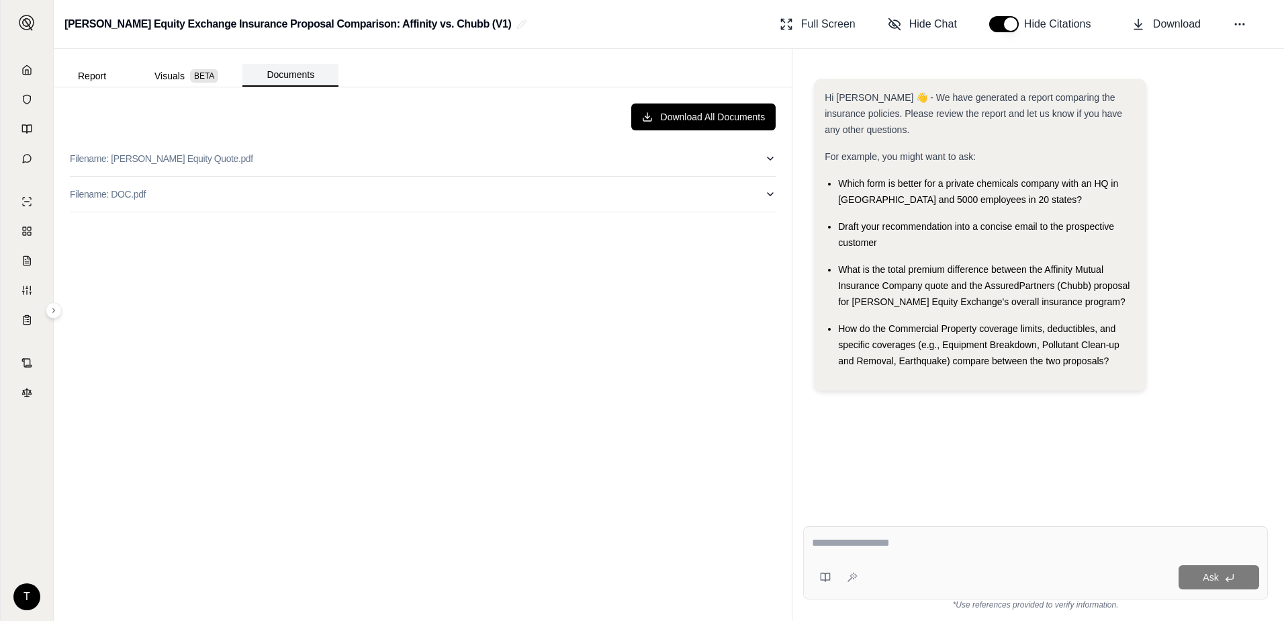
click at [273, 73] on button "Documents" at bounding box center [290, 75] width 96 height 23
click at [24, 75] on link at bounding box center [27, 69] width 36 height 27
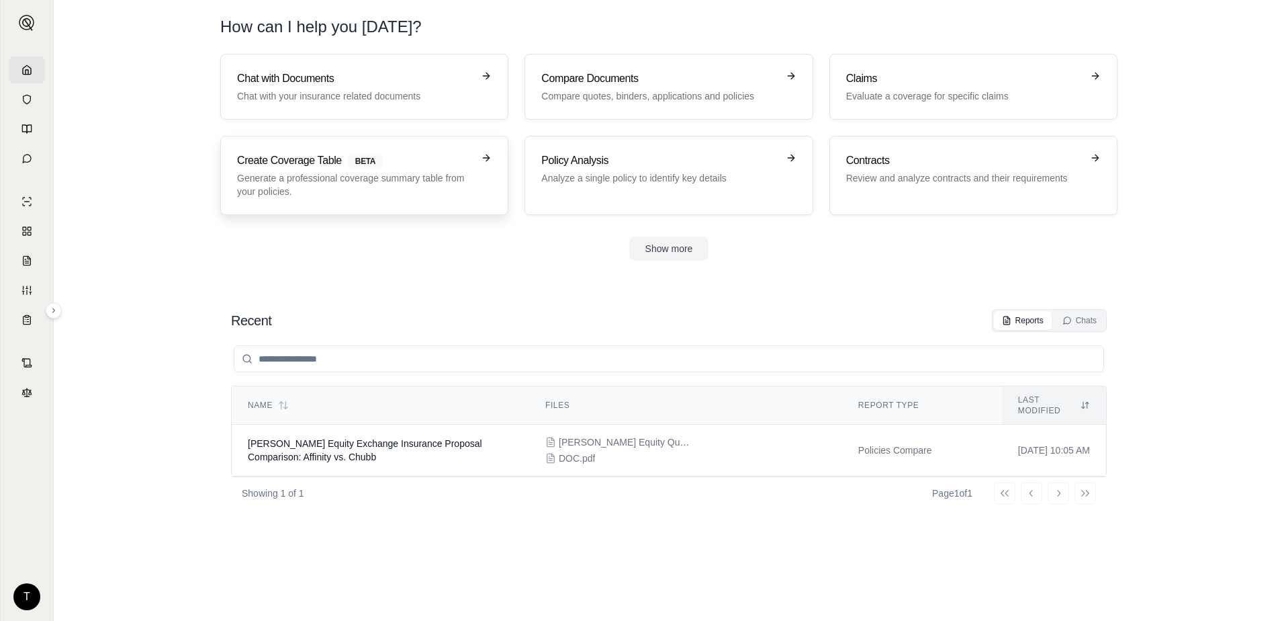
click at [313, 184] on p "Generate a professional coverage summary table from your policies." at bounding box center [355, 184] width 236 height 27
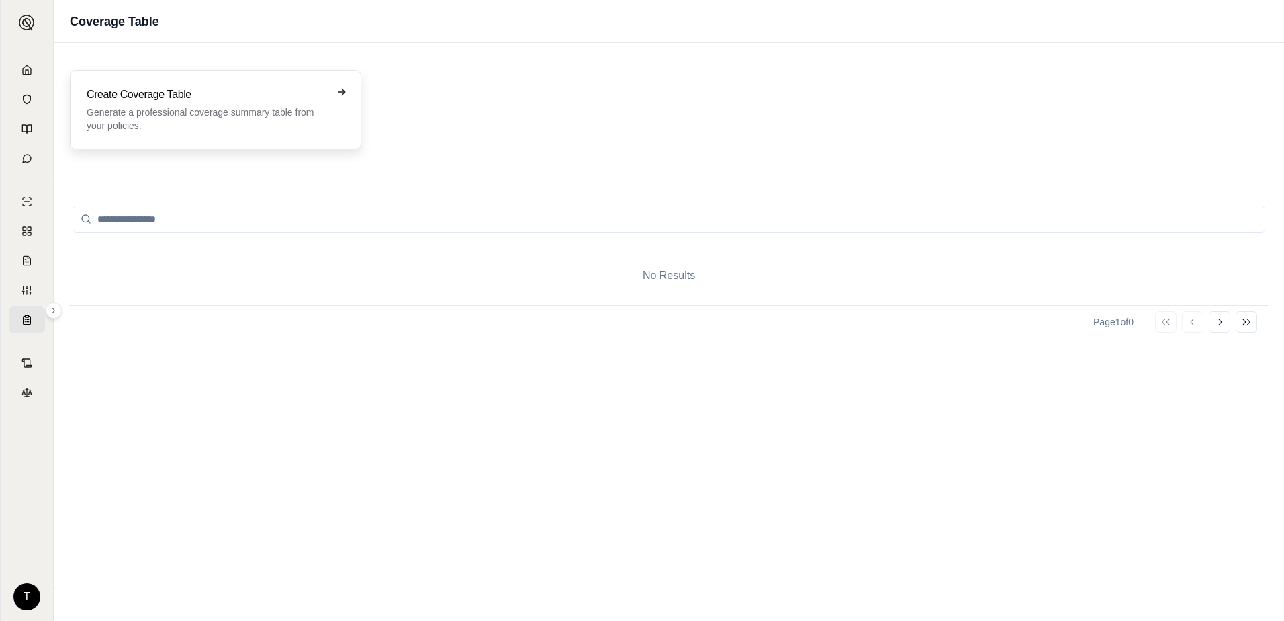
click at [287, 93] on h3 "Create Coverage Table" at bounding box center [206, 95] width 239 height 16
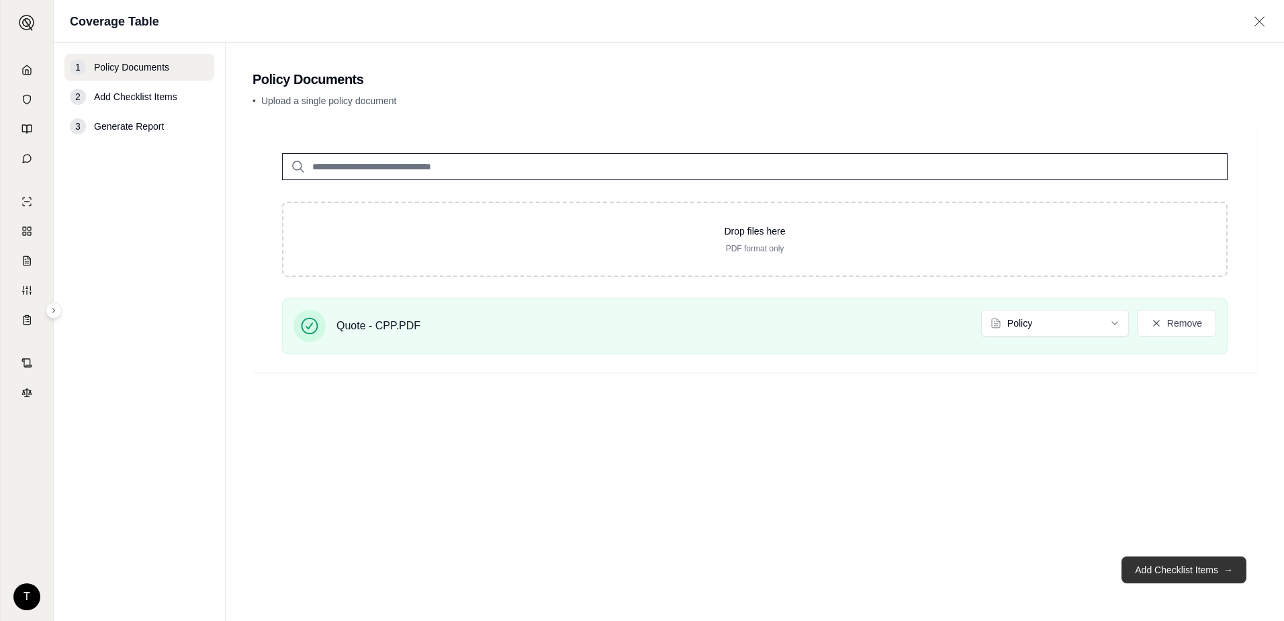
click at [1170, 564] on button "Add Checklist Items →" at bounding box center [1184, 569] width 125 height 27
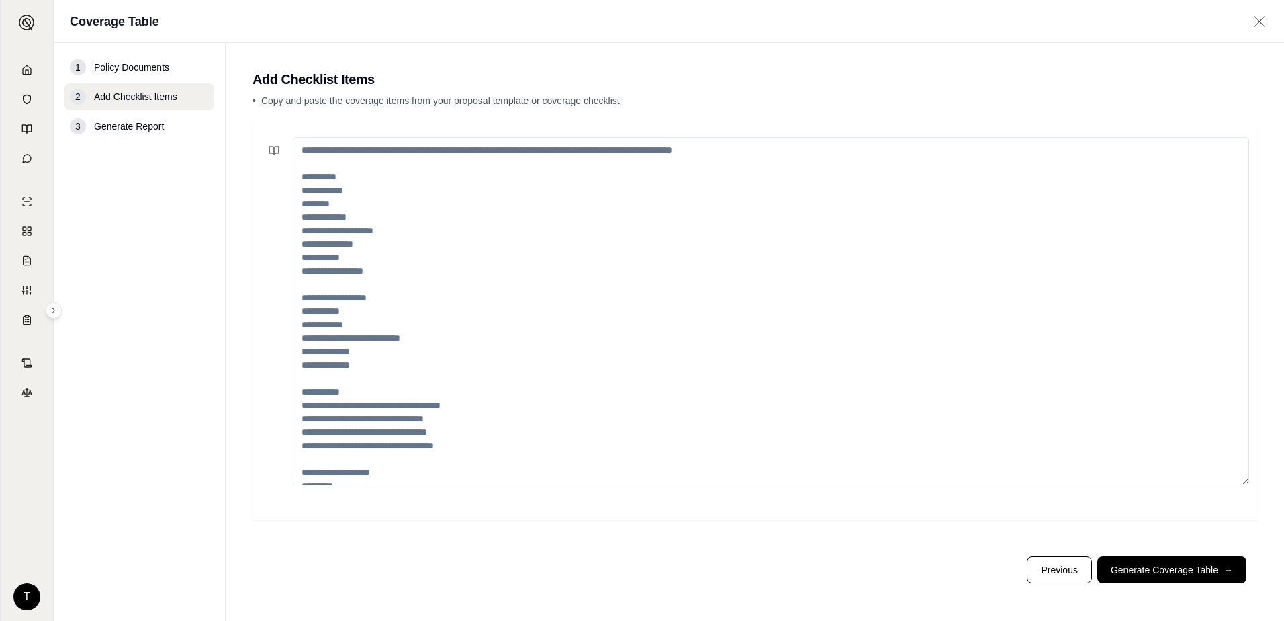
click at [388, 212] on textarea at bounding box center [771, 311] width 956 height 348
paste textarea "**********"
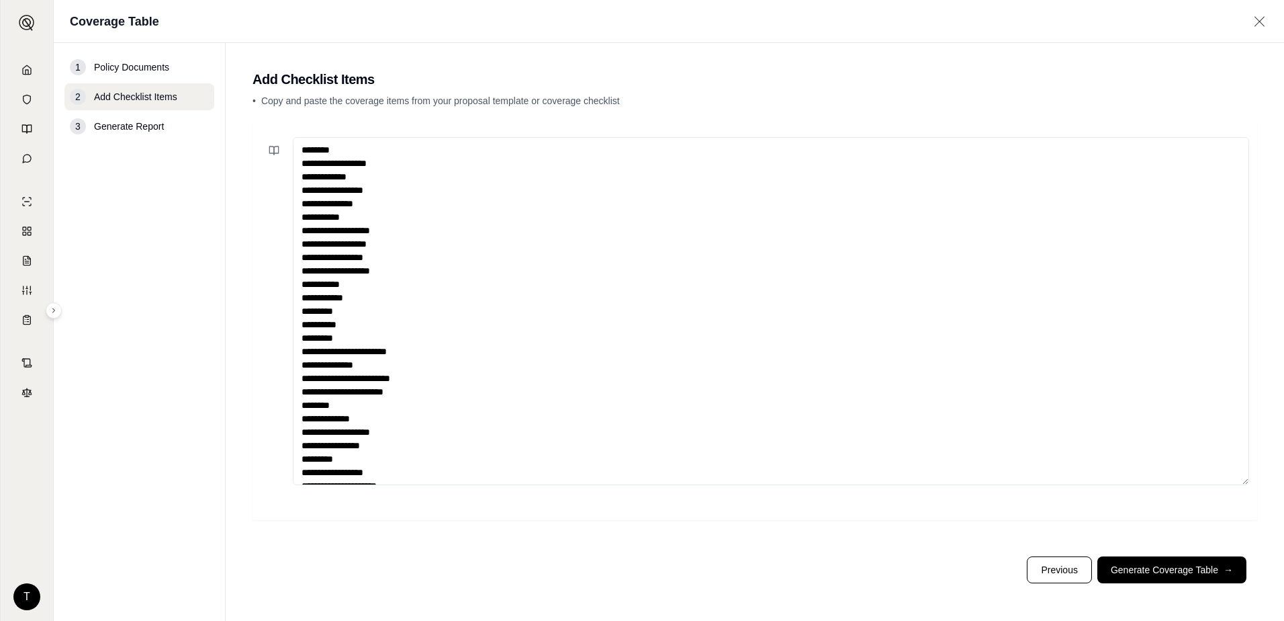
click at [303, 311] on textarea "**********" at bounding box center [771, 311] width 956 height 348
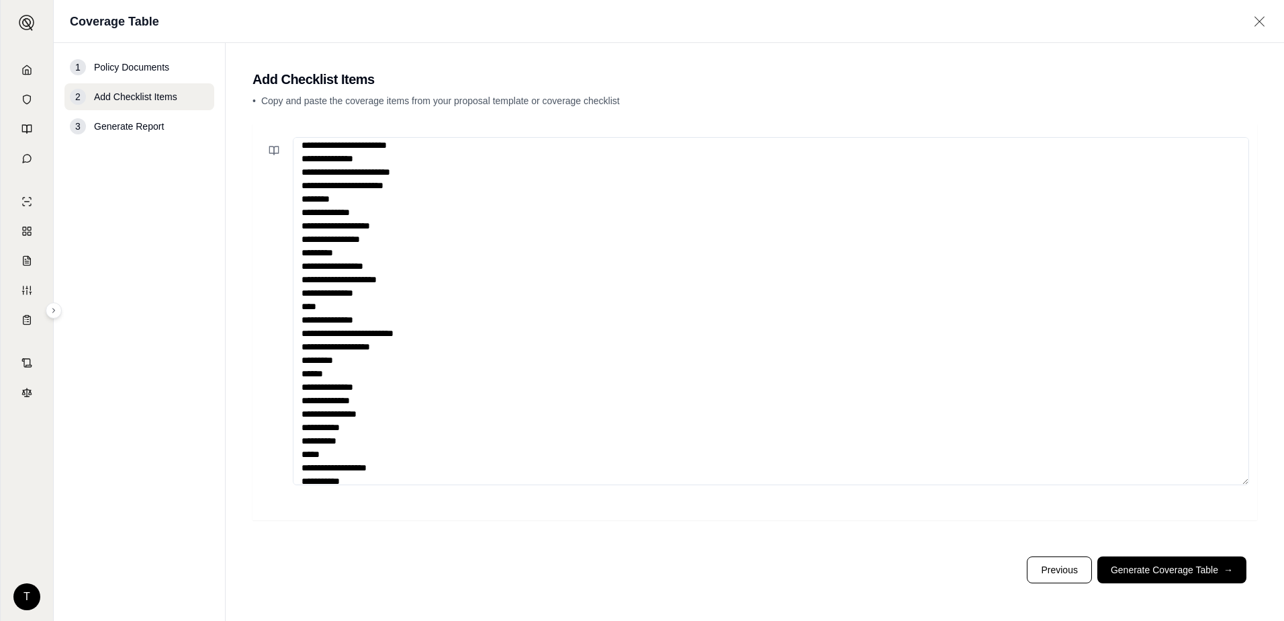
scroll to position [242, 0]
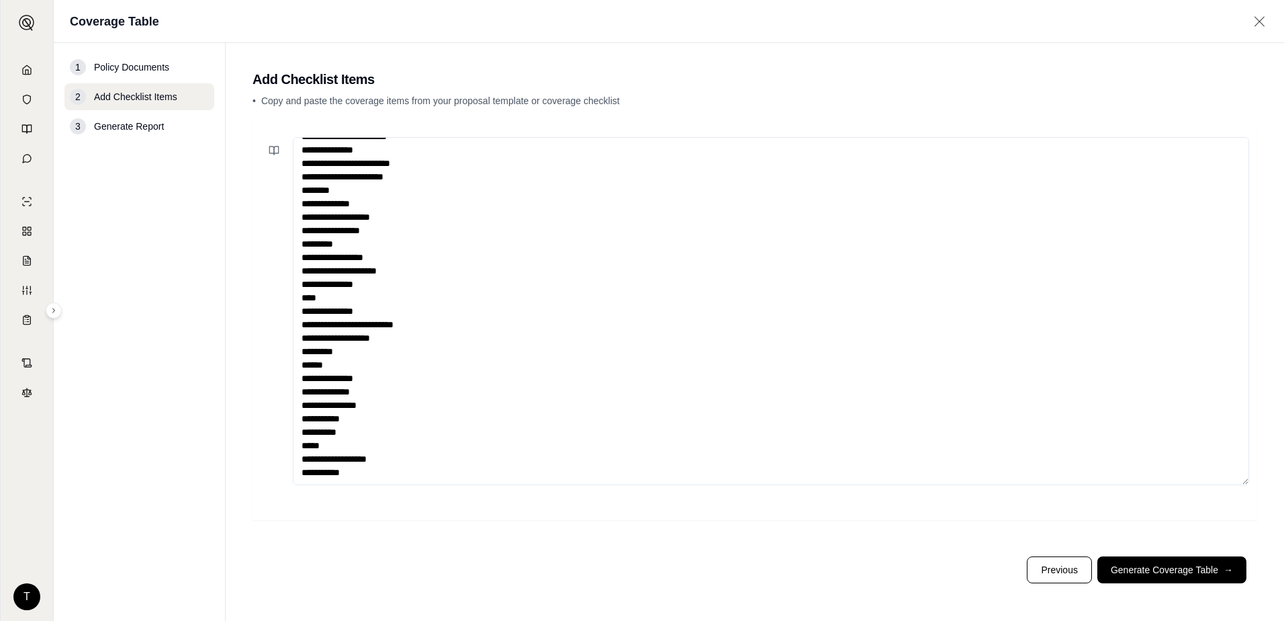
click at [302, 284] on textarea "**********" at bounding box center [771, 311] width 956 height 348
click at [301, 404] on textarea "**********" at bounding box center [771, 311] width 956 height 348
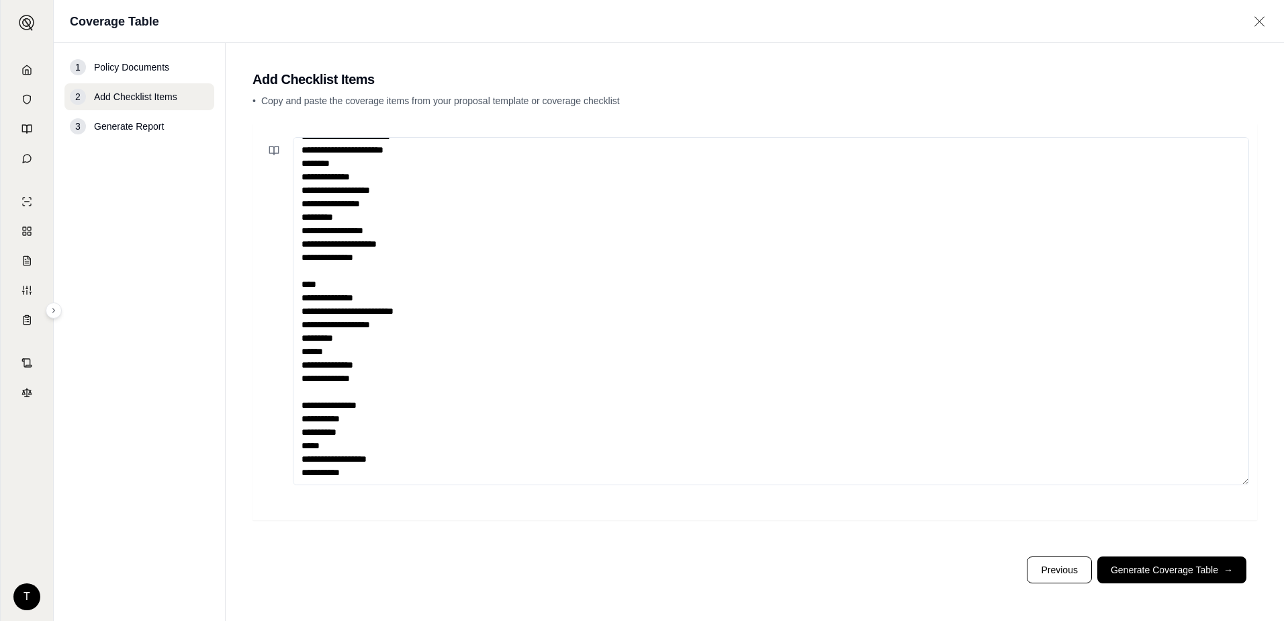
scroll to position [269, 0]
click at [303, 431] on textarea "**********" at bounding box center [771, 311] width 956 height 348
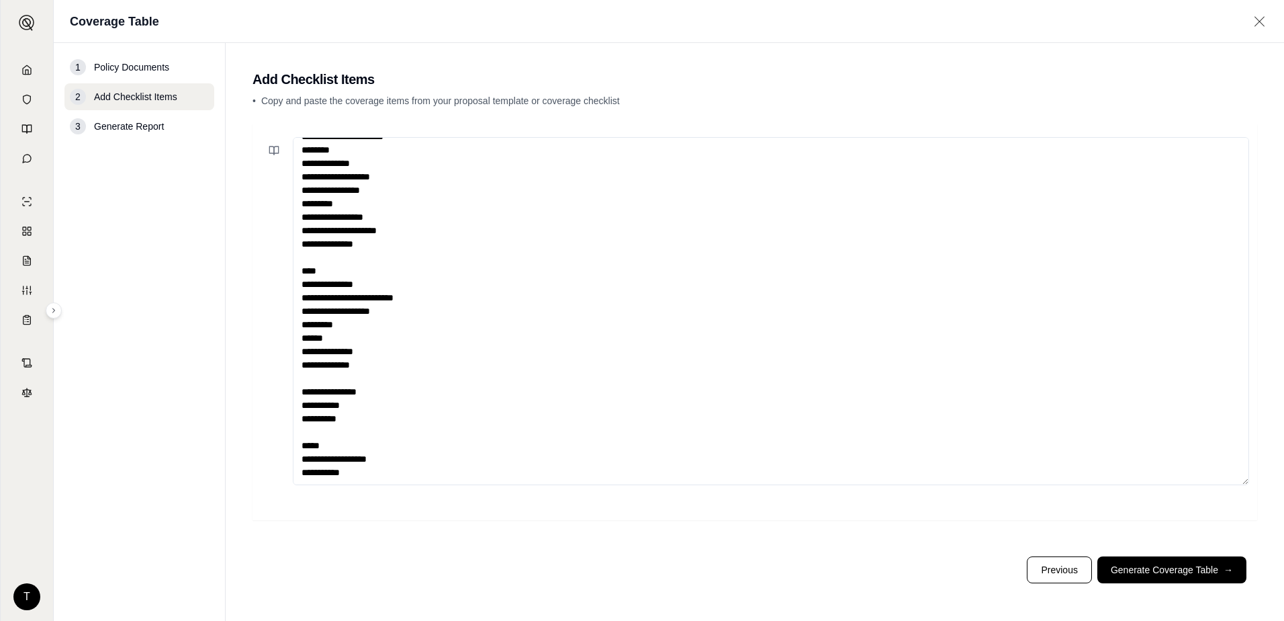
scroll to position [282, 0]
type textarea "**********"
click at [1167, 563] on button "Generate Coverage Table →" at bounding box center [1171, 569] width 149 height 27
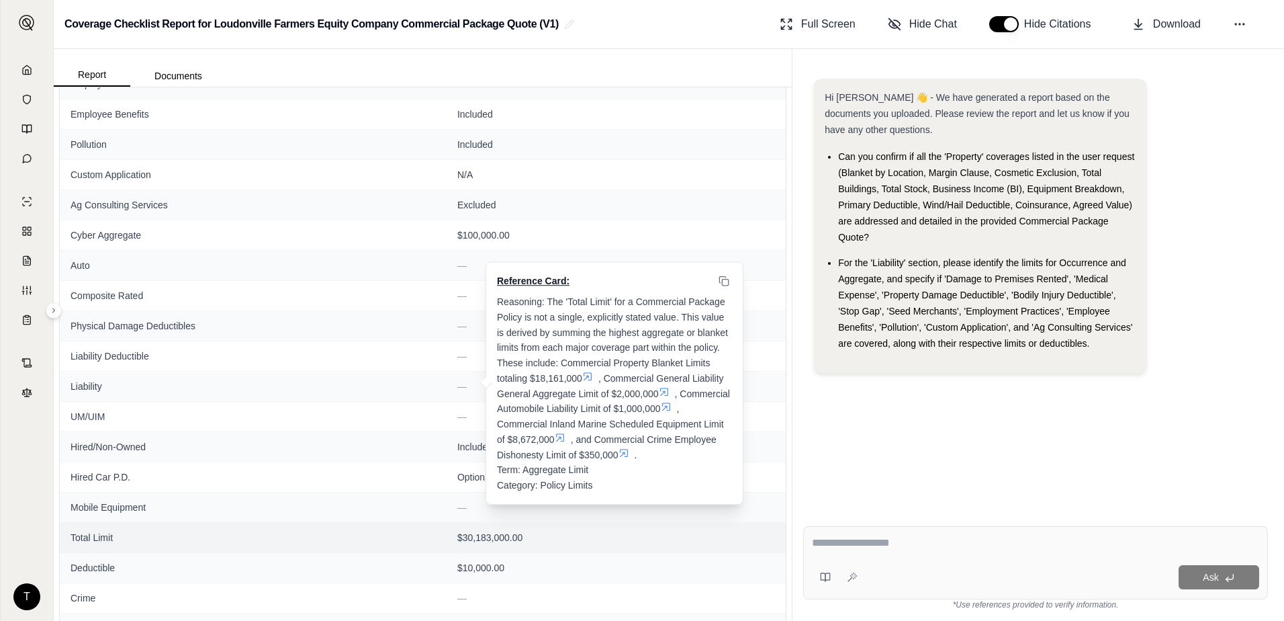
scroll to position [750, 0]
